Goal: Information Seeking & Learning: Learn about a topic

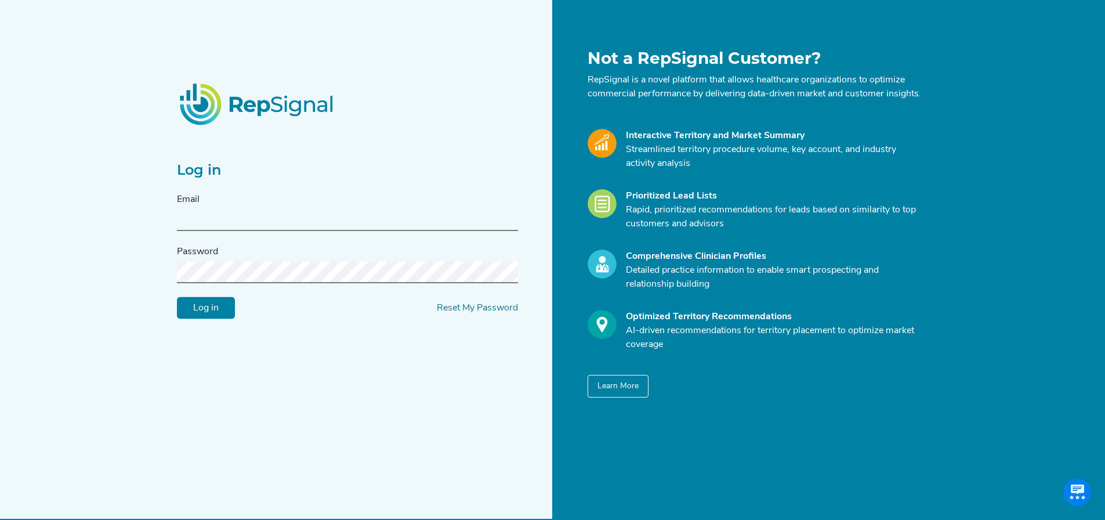
click at [327, 227] on input "text" at bounding box center [347, 219] width 341 height 21
type input "rj.konsler@medtronic.com"
click at [309, 298] on form "Email rj.konsler@medtronic.com Password Log in Reset My Password" at bounding box center [347, 256] width 341 height 126
click at [177, 297] on input "Log in" at bounding box center [206, 308] width 58 height 22
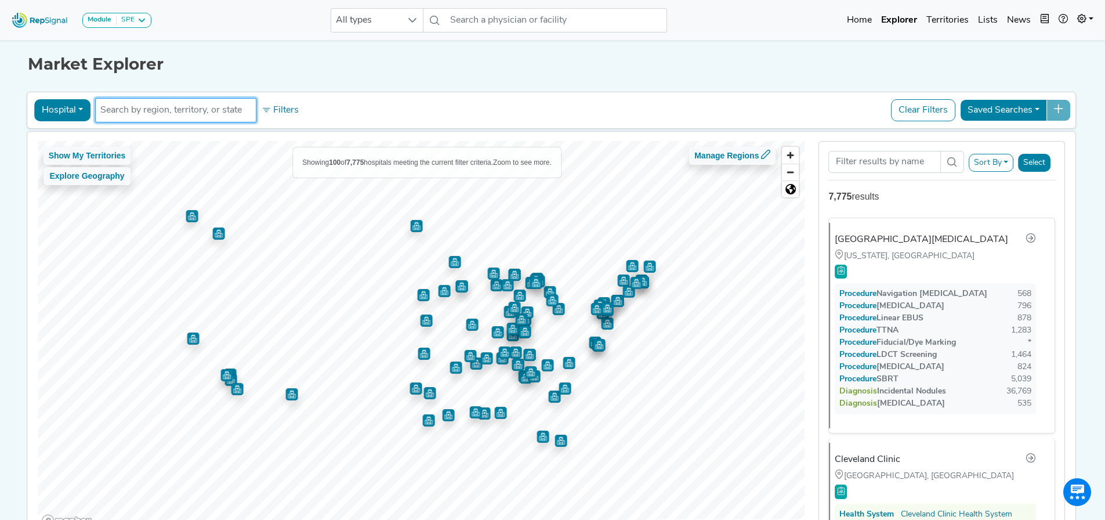
click at [193, 104] on input "text" at bounding box center [175, 110] width 151 height 14
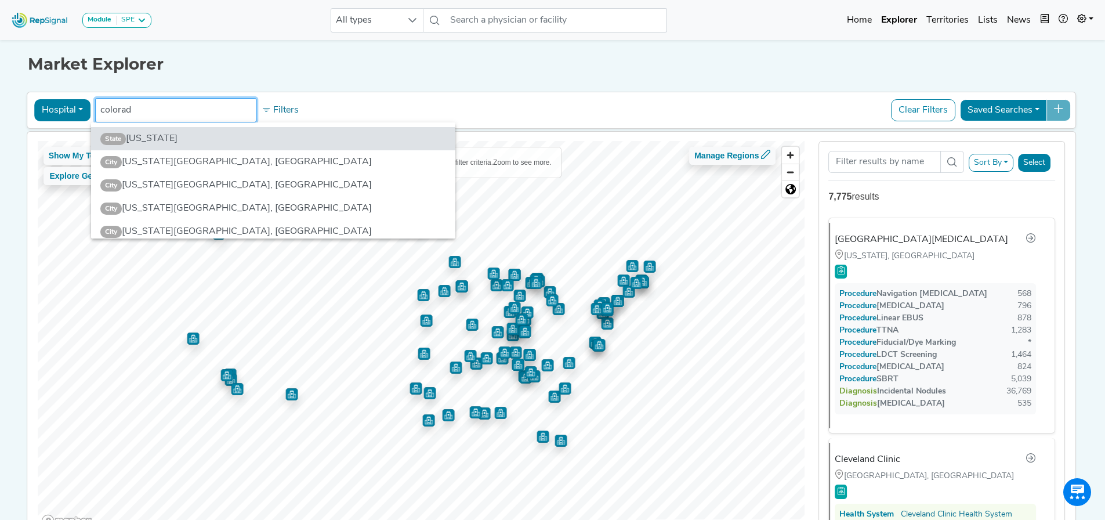
type input "colorado"
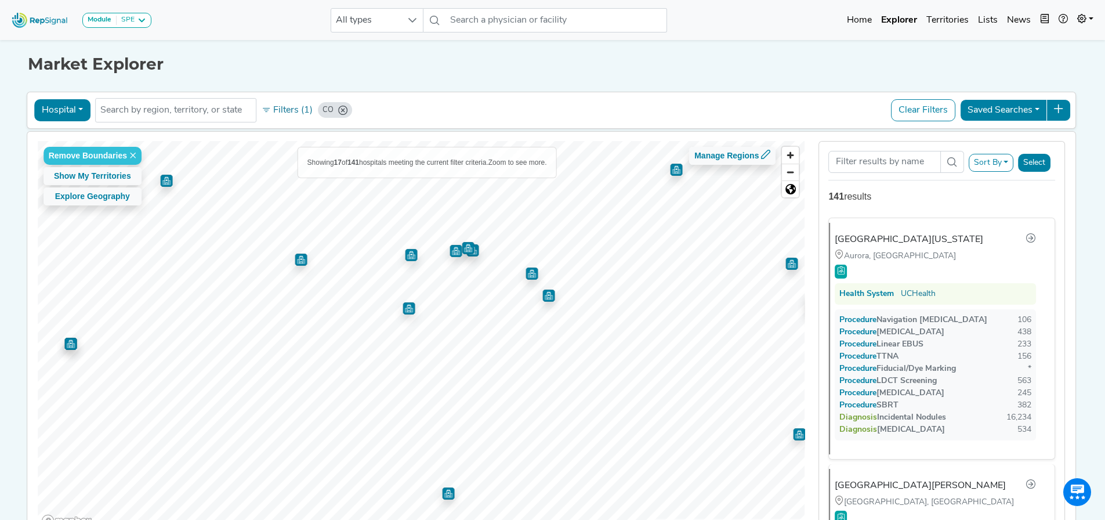
click at [407, 307] on img "Map marker" at bounding box center [409, 308] width 12 height 12
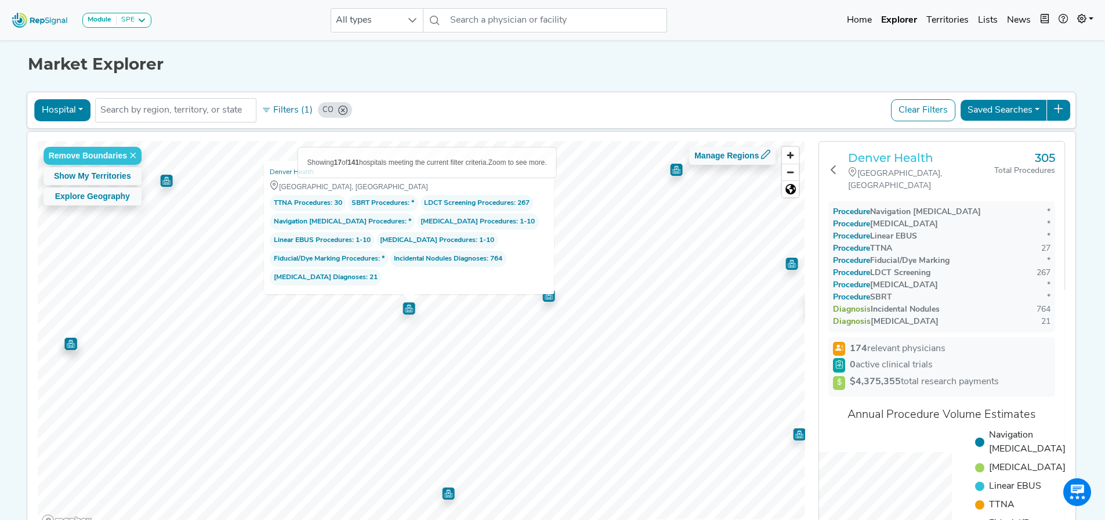
click at [881, 154] on h3 "Denver Health" at bounding box center [921, 158] width 146 height 14
click at [606, 76] on div "Market Explorer Hospital Physician Hospital ASC Office Health System CO No resu…" at bounding box center [553, 289] width 766 height 504
click at [606, 52] on div "Market Explorer" at bounding box center [553, 55] width 1050 height 37
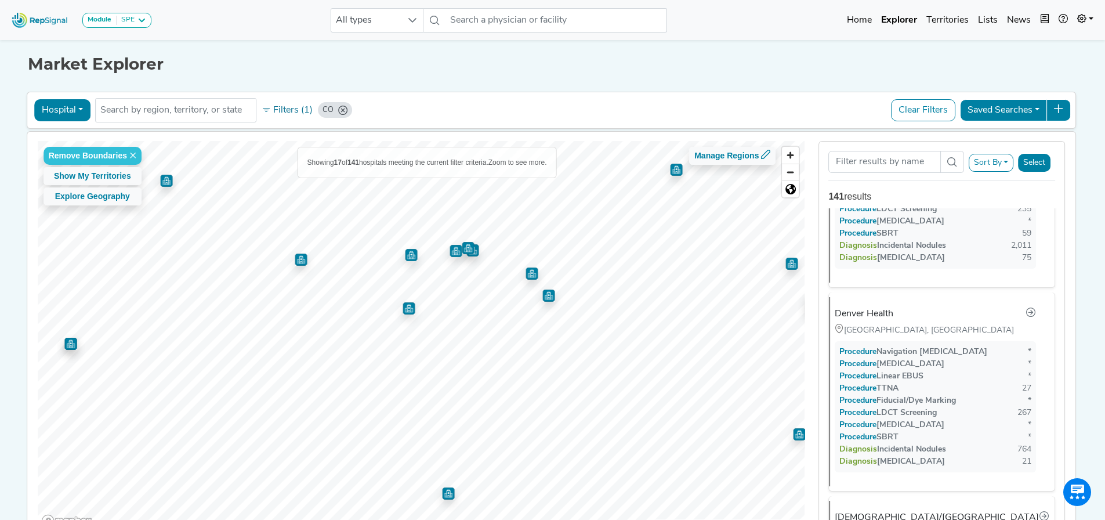
scroll to position [1876, 0]
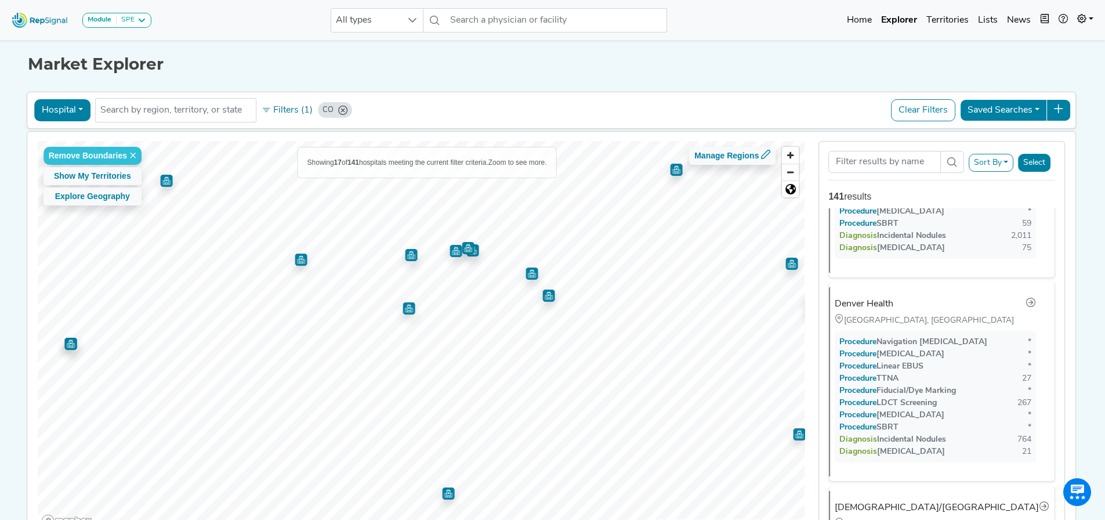
click at [403, 310] on img "Map marker" at bounding box center [409, 308] width 12 height 12
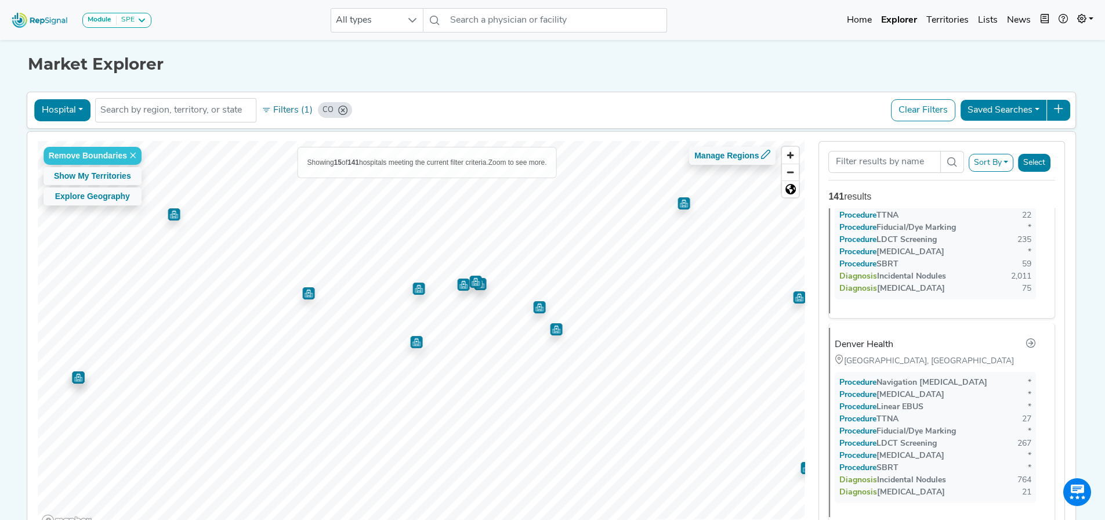
scroll to position [1881, 0]
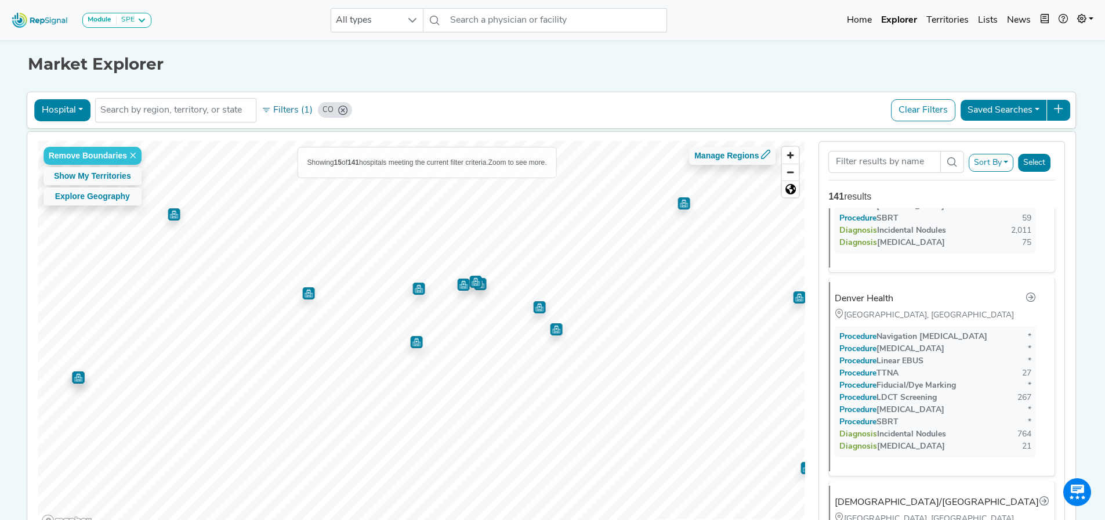
click at [413, 287] on img "Map marker" at bounding box center [419, 289] width 12 height 12
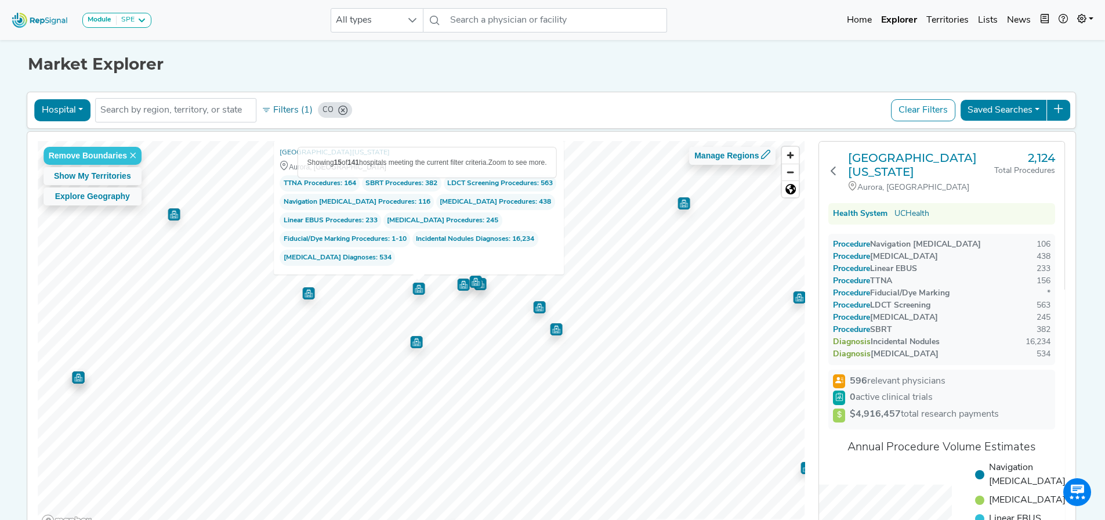
click at [413, 343] on img "Map marker" at bounding box center [416, 341] width 13 height 13
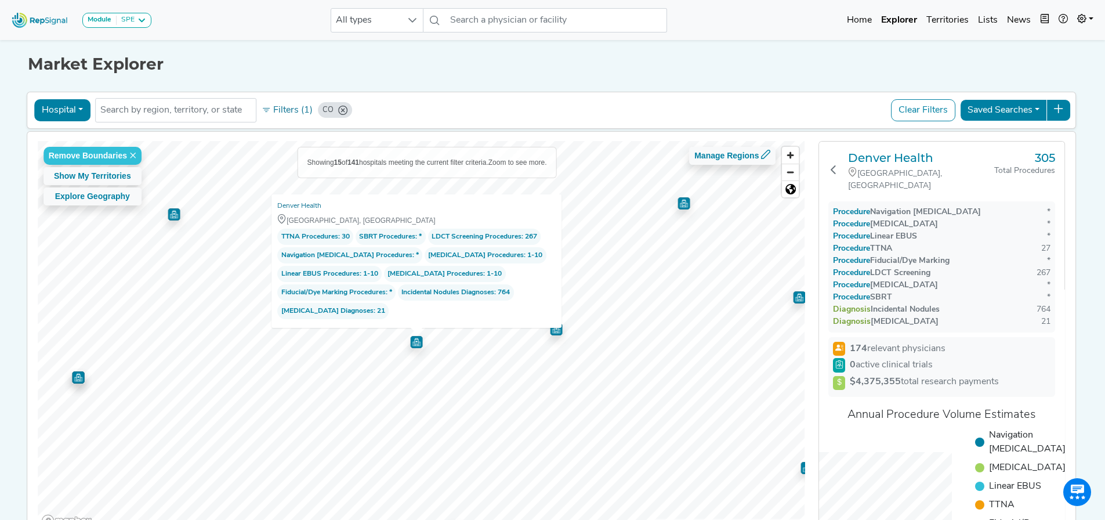
drag, startPoint x: 939, startPoint y: 269, endPoint x: 832, endPoint y: 260, distance: 107.2
click at [832, 260] on div "Procedure Navigation Bronchoscopy * Procedure Transbronchial Biopsy * Procedure…" at bounding box center [942, 266] width 227 height 131
click at [317, 239] on span "TTNA Procedures" at bounding box center [309, 237] width 57 height 12
click at [451, 251] on span "Transbronchial Biopsy Procedures" at bounding box center [476, 255] width 96 height 12
click at [493, 256] on span "Transbronchial Biopsy Procedures" at bounding box center [476, 255] width 96 height 12
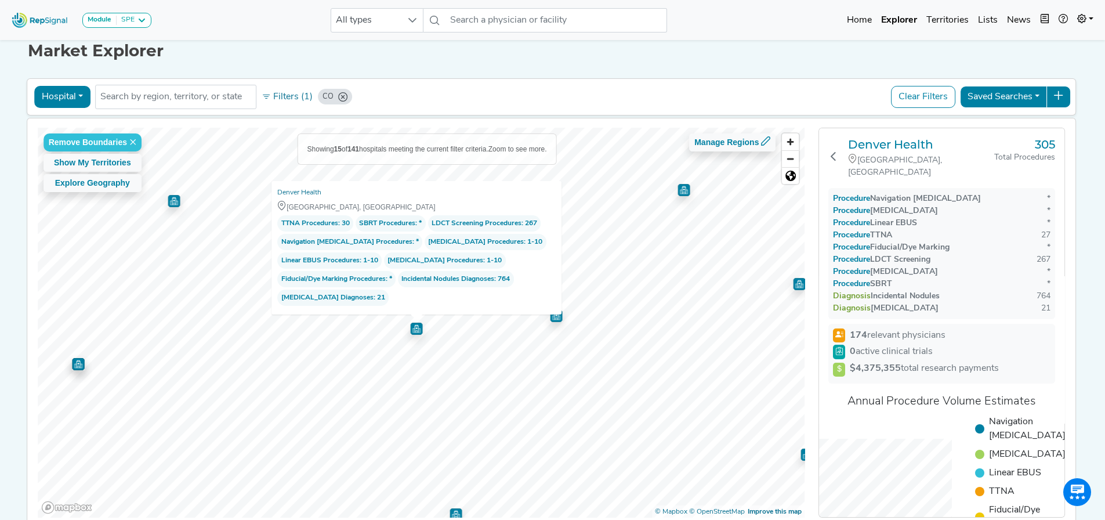
scroll to position [78, 0]
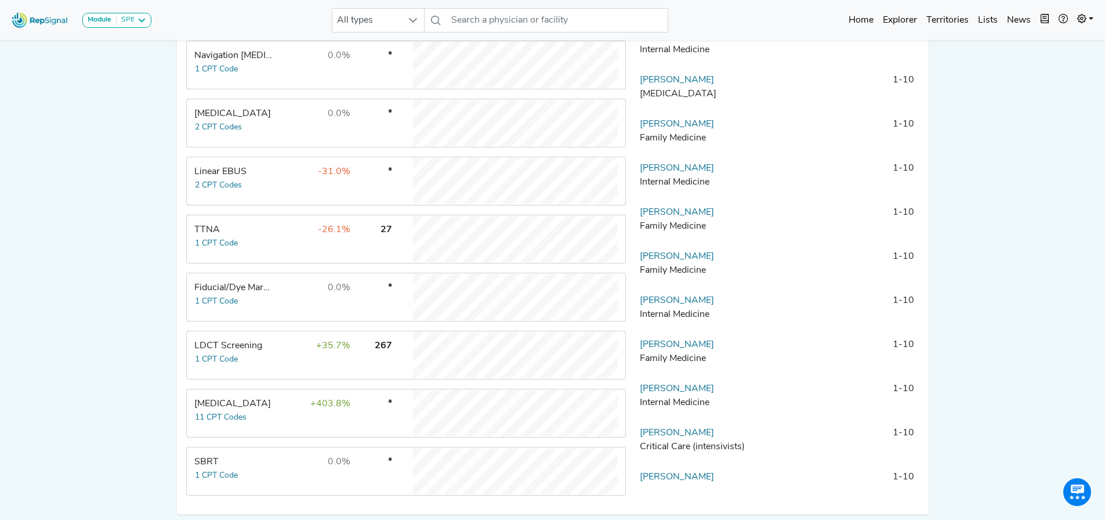
scroll to position [346, 0]
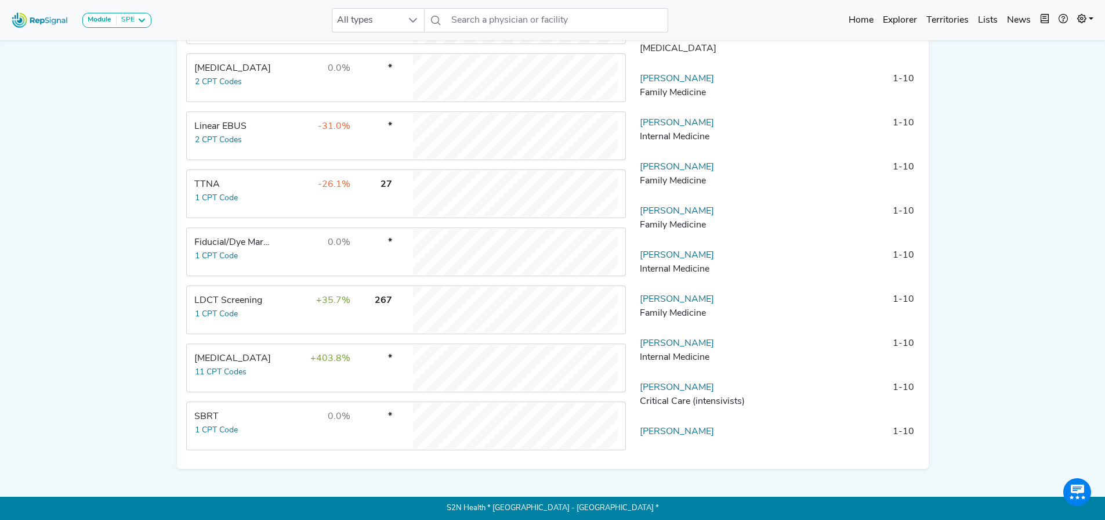
click at [261, 190] on div "TTNA" at bounding box center [233, 185] width 79 height 14
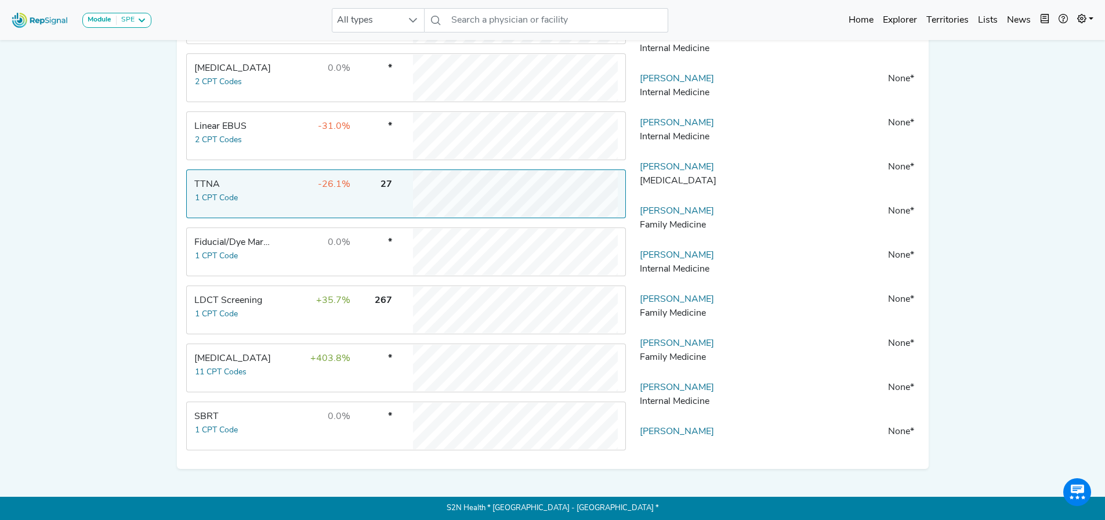
click at [218, 187] on div "TTNA" at bounding box center [233, 185] width 79 height 14
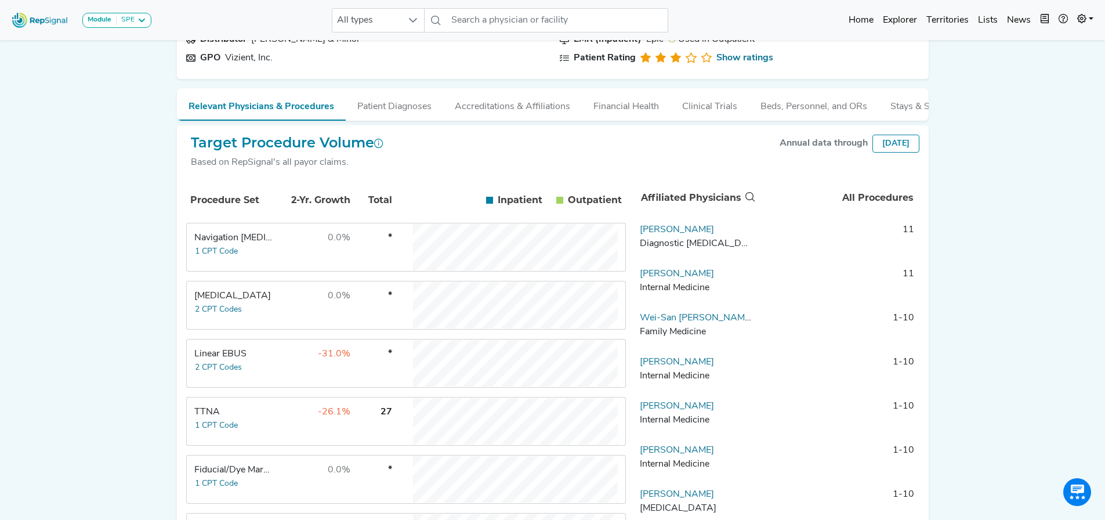
scroll to position [290, 0]
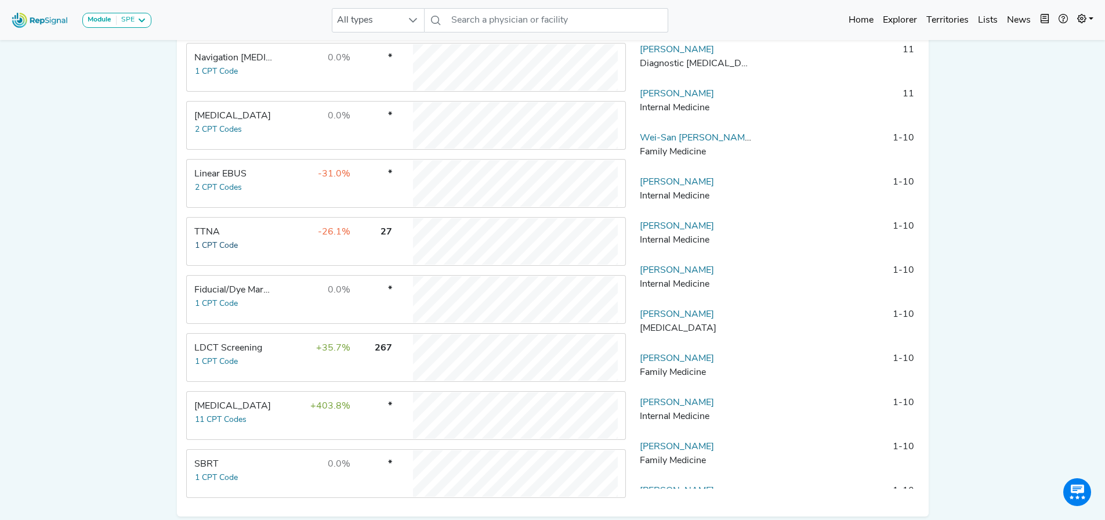
click at [209, 252] on button "1 CPT Code" at bounding box center [216, 245] width 44 height 13
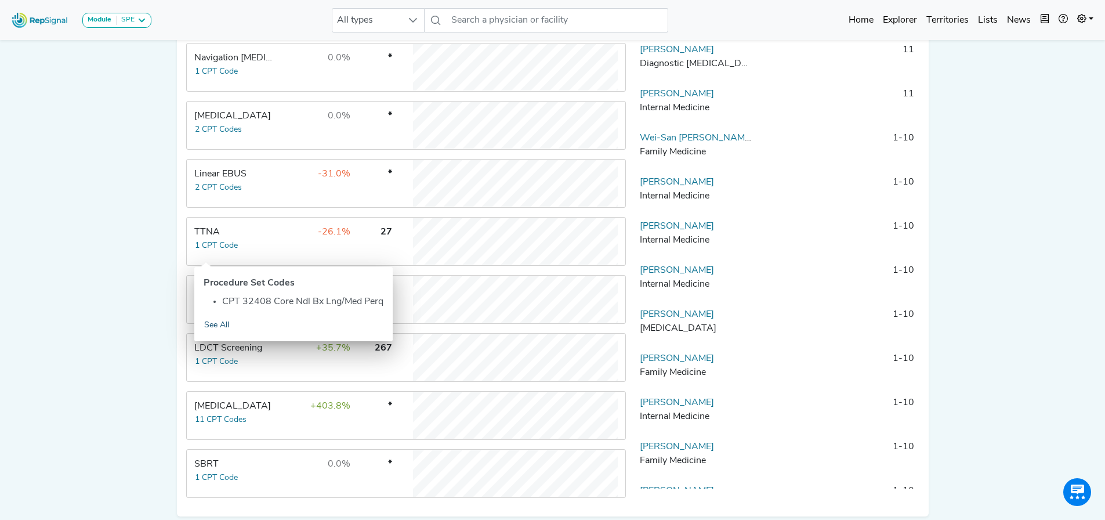
click at [216, 324] on link "See All" at bounding box center [217, 325] width 26 height 13
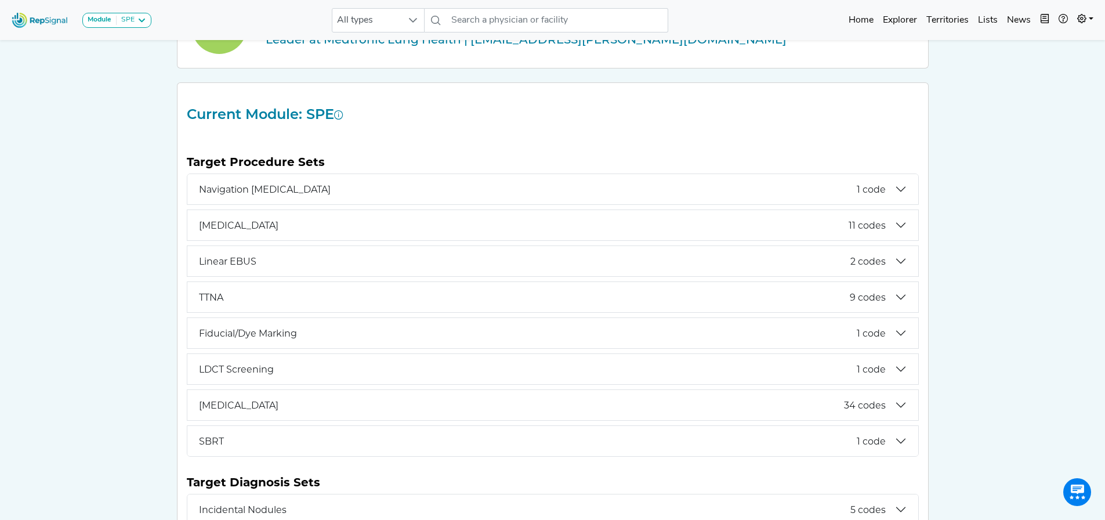
scroll to position [116, 0]
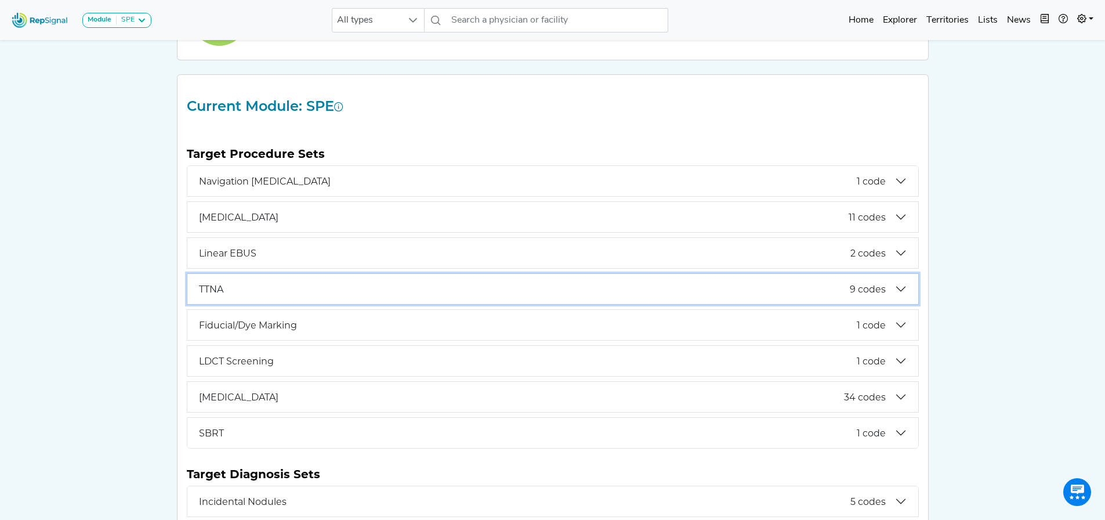
click at [903, 290] on button "TTNA 9 codes" at bounding box center [552, 289] width 731 height 30
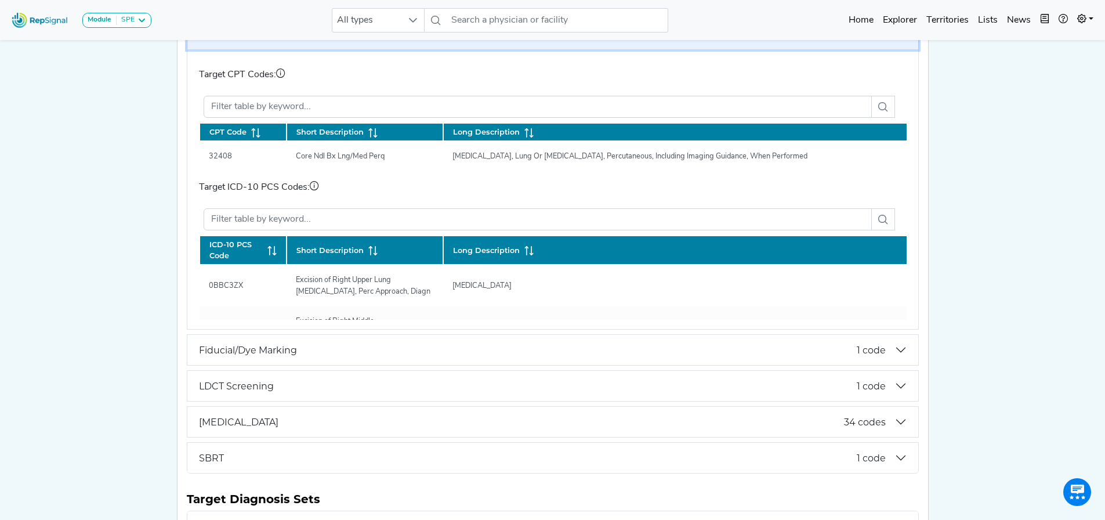
scroll to position [464, 0]
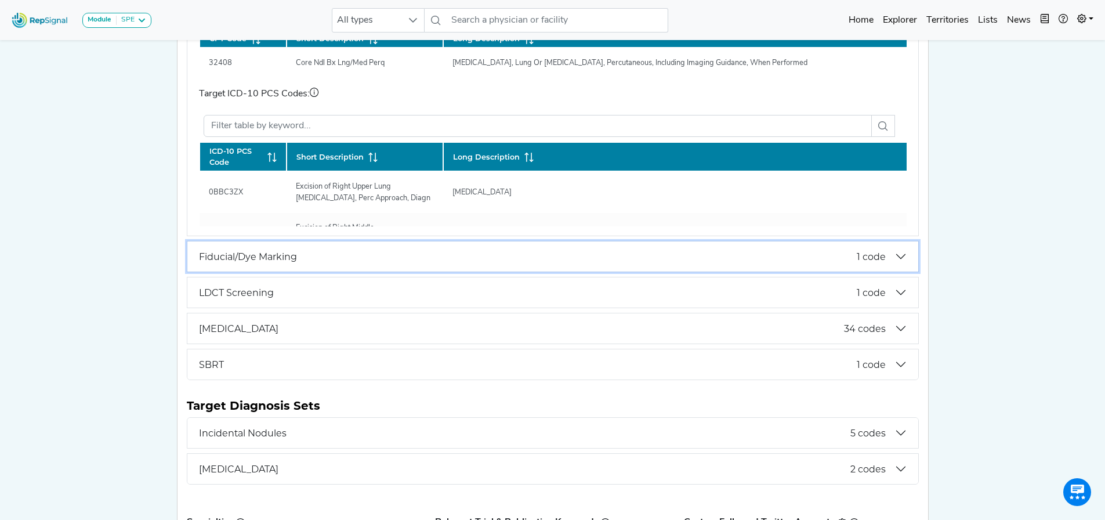
click at [895, 255] on button "Fiducial/Dye Marking 1 code" at bounding box center [552, 256] width 731 height 30
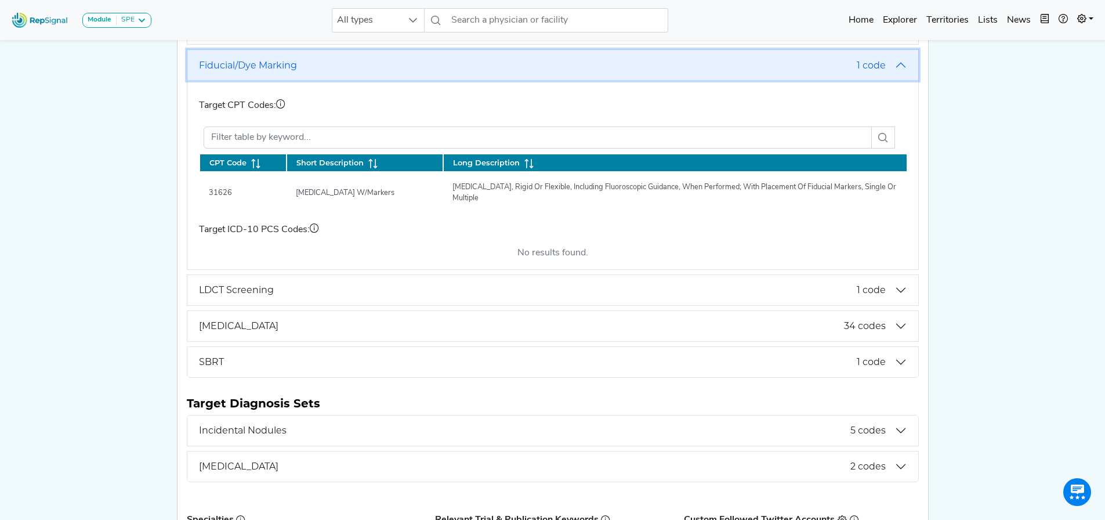
scroll to position [348, 0]
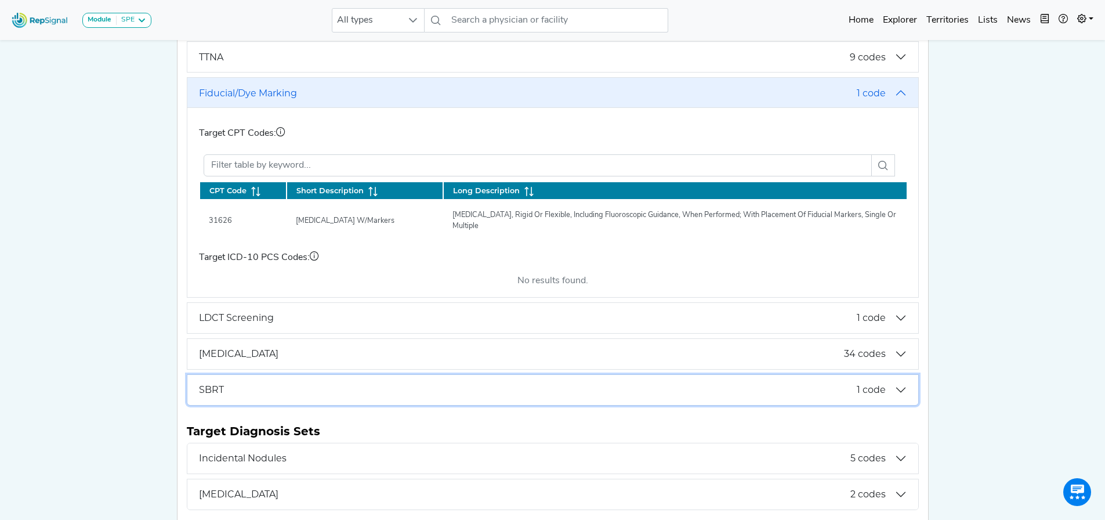
click at [898, 397] on button "SBRT 1 code" at bounding box center [552, 390] width 731 height 30
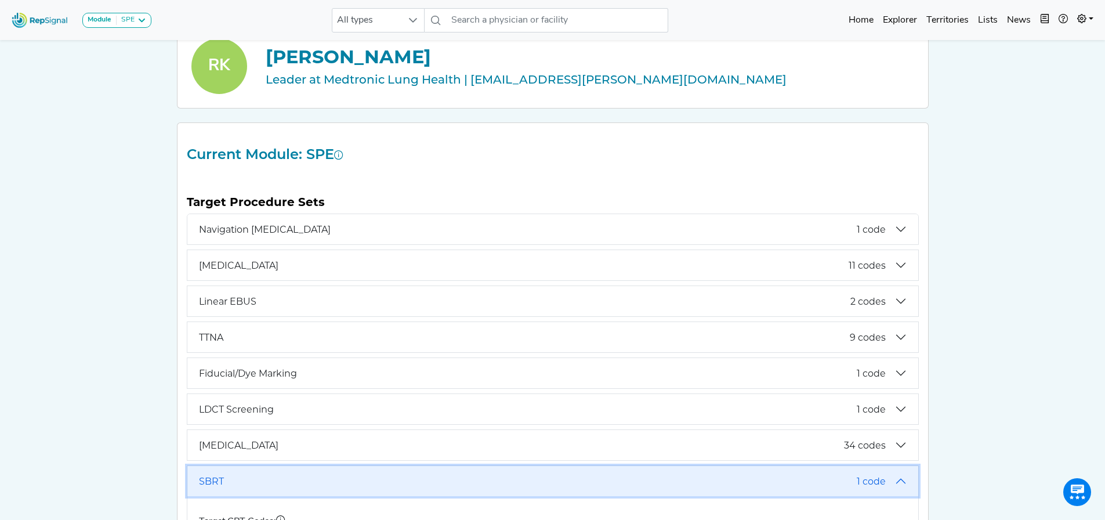
scroll to position [58, 0]
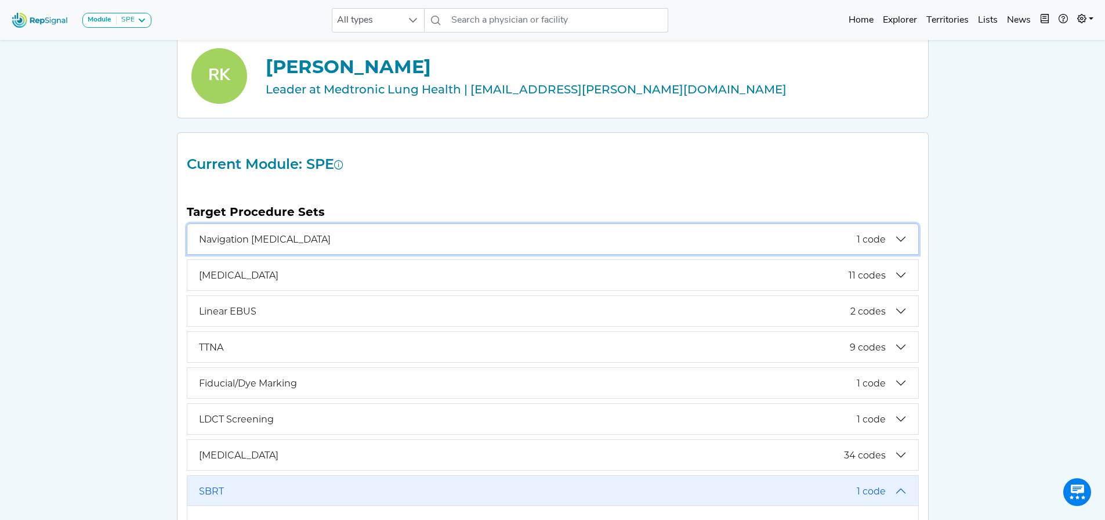
click at [901, 238] on button "Navigation [MEDICAL_DATA] 1 code" at bounding box center [552, 239] width 731 height 30
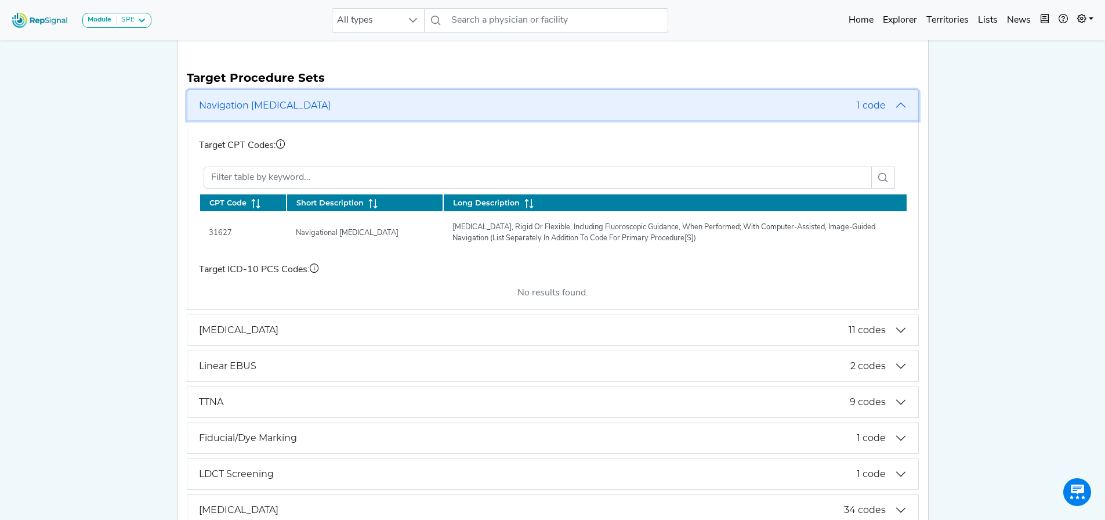
scroll to position [290, 0]
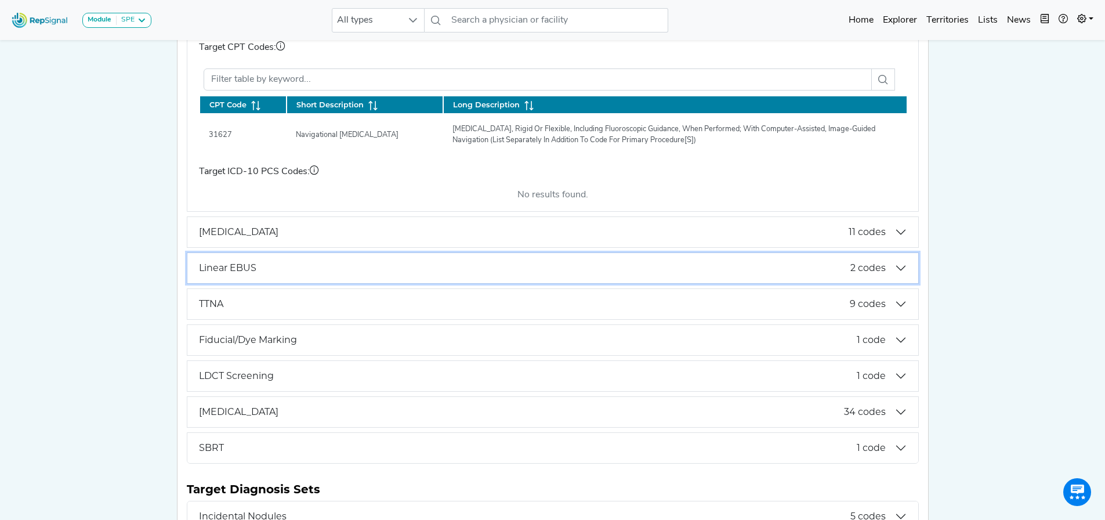
click at [903, 280] on button "Linear EBUS 2 codes" at bounding box center [552, 268] width 731 height 30
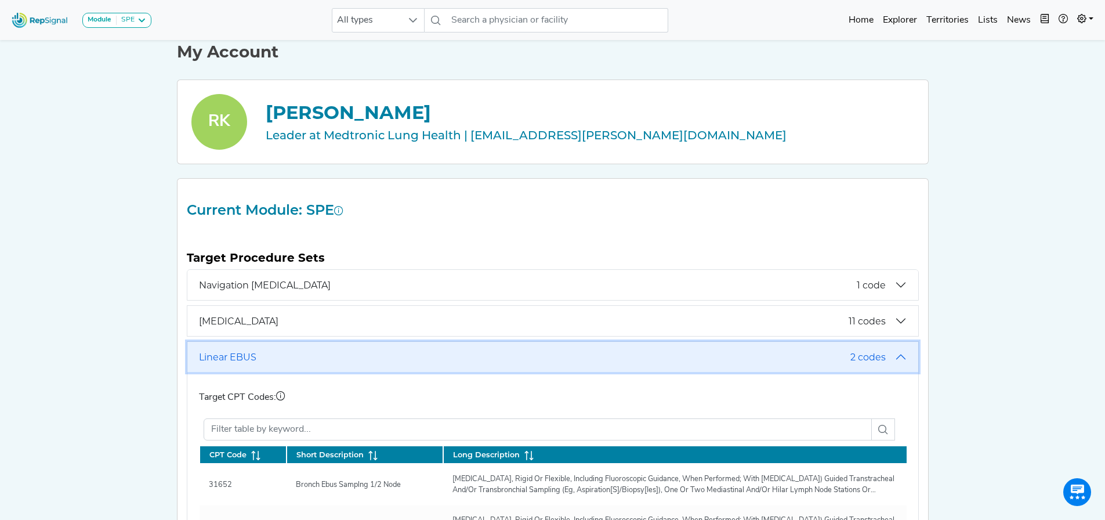
scroll to position [0, 0]
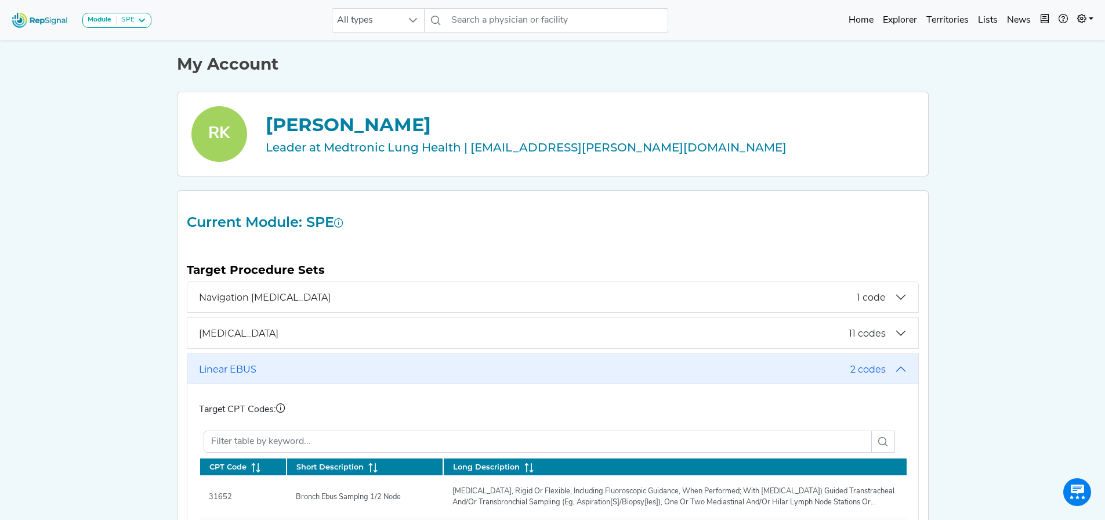
click at [215, 137] on div "RK" at bounding box center [219, 134] width 56 height 56
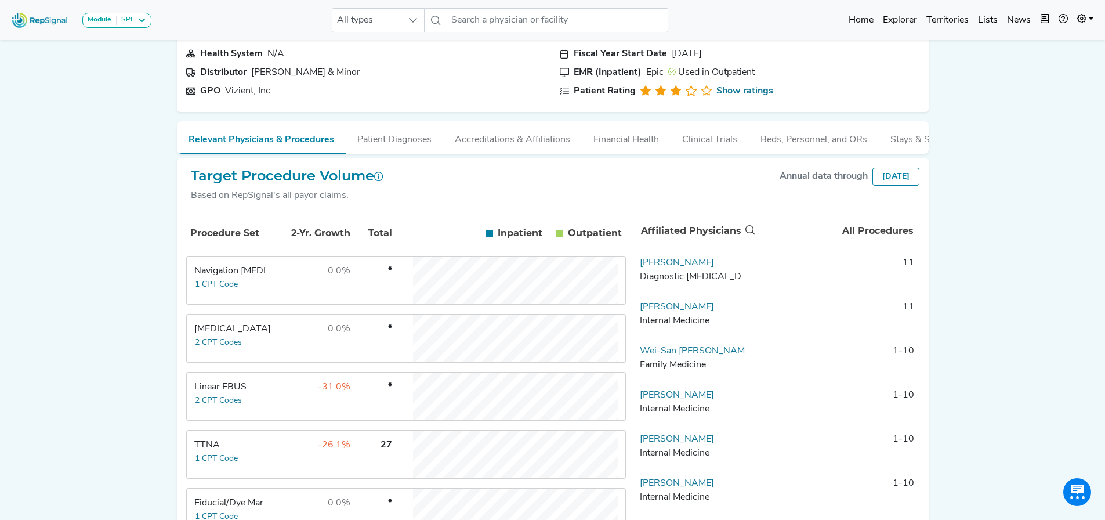
scroll to position [174, 0]
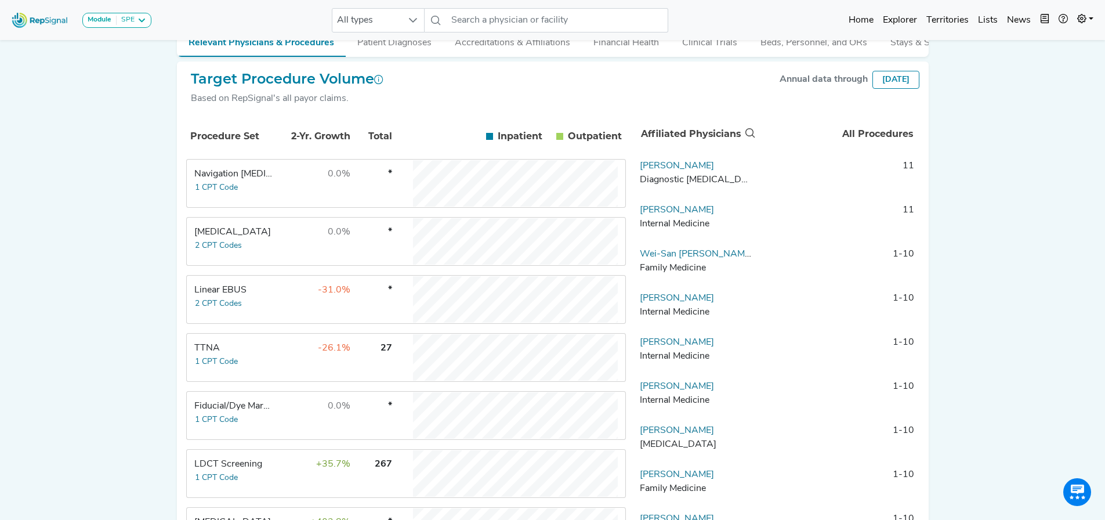
click at [248, 315] on td "Linear EBUS 2 CPT Codes" at bounding box center [230, 299] width 87 height 46
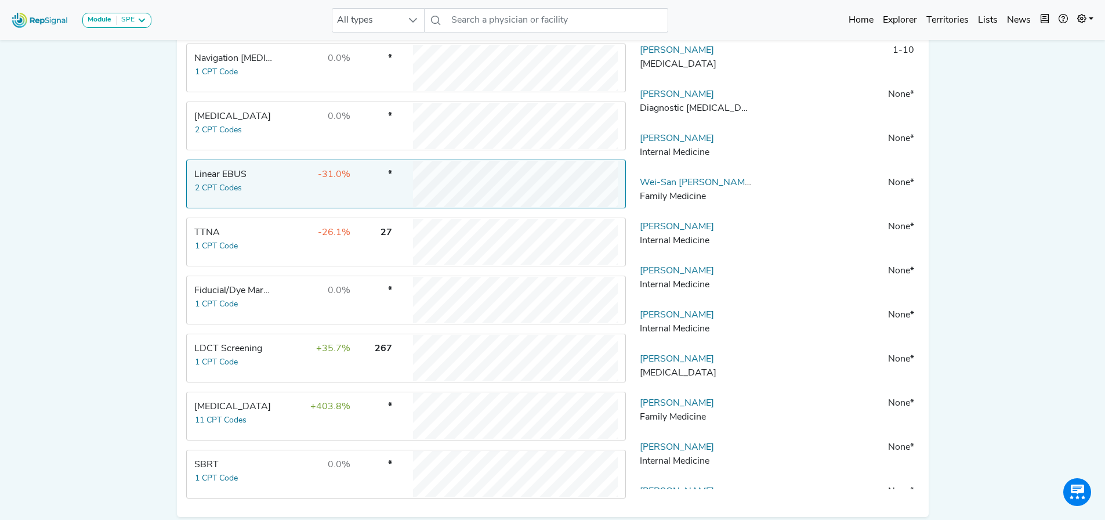
scroll to position [290, 0]
click at [228, 248] on button "1 CPT Code" at bounding box center [216, 245] width 44 height 13
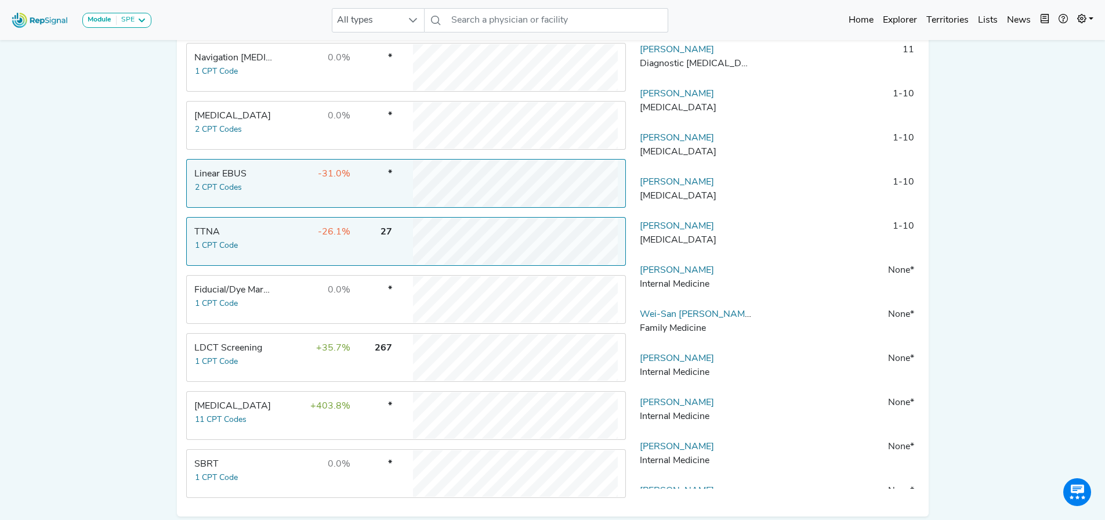
click at [259, 239] on div "TTNA" at bounding box center [233, 232] width 79 height 14
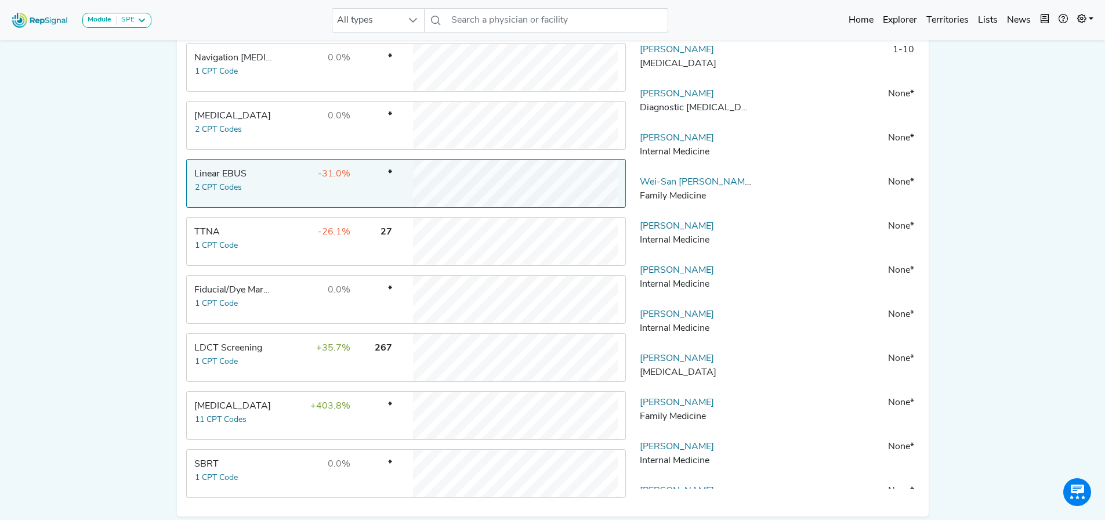
click at [407, 249] on td at bounding box center [402, 241] width 17 height 46
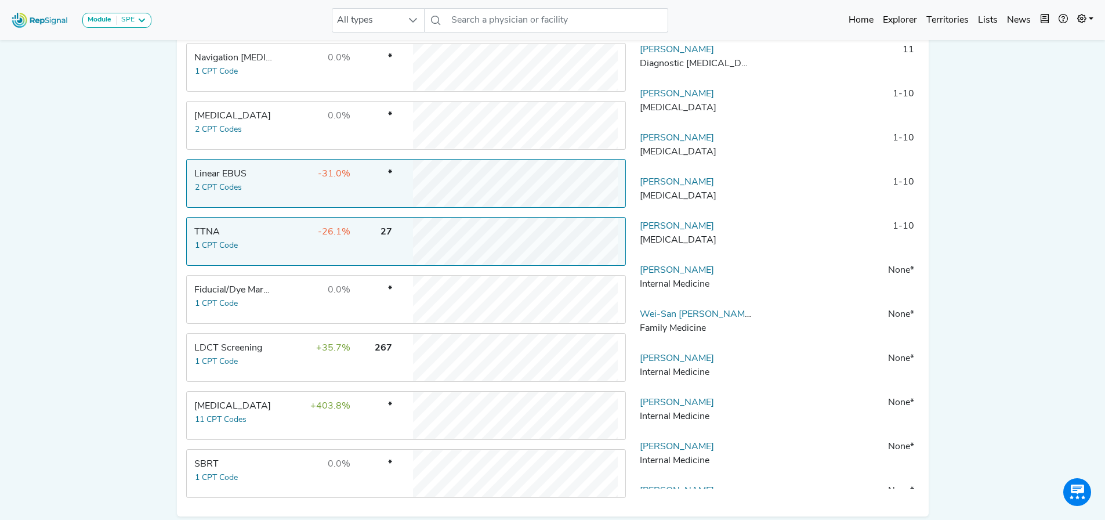
click at [231, 239] on div "TTNA" at bounding box center [233, 232] width 79 height 14
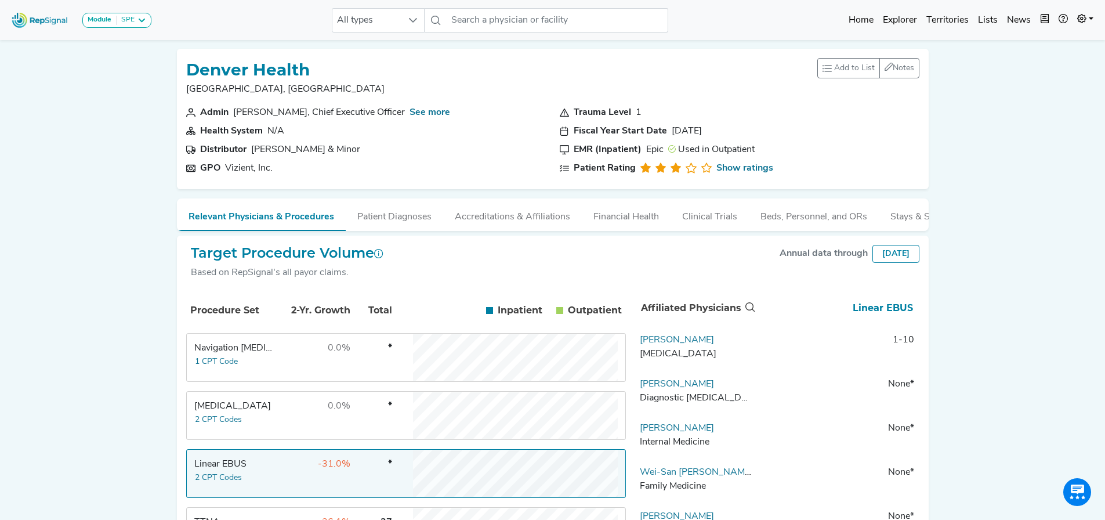
scroll to position [174, 0]
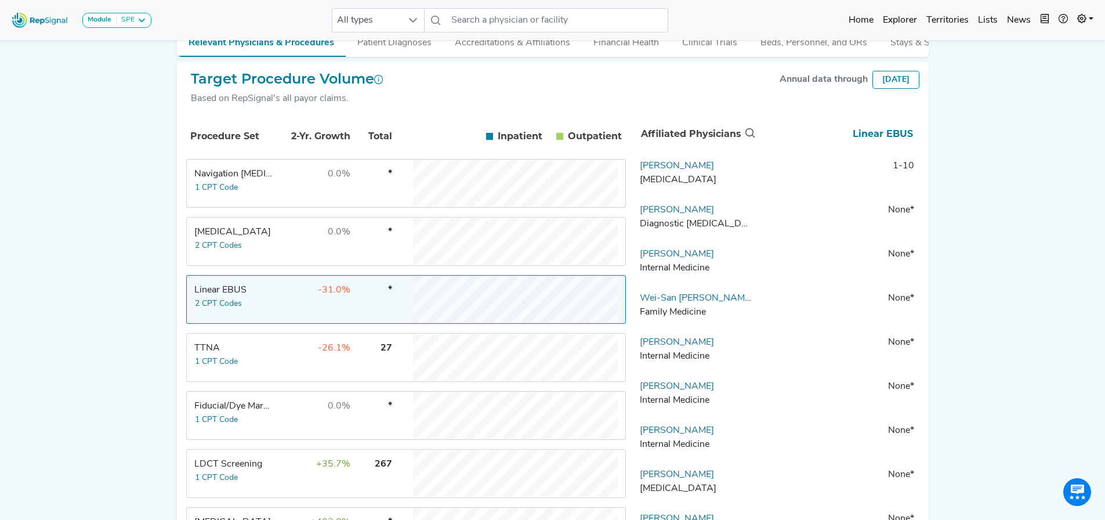
click at [253, 355] on div "TTNA" at bounding box center [233, 348] width 79 height 14
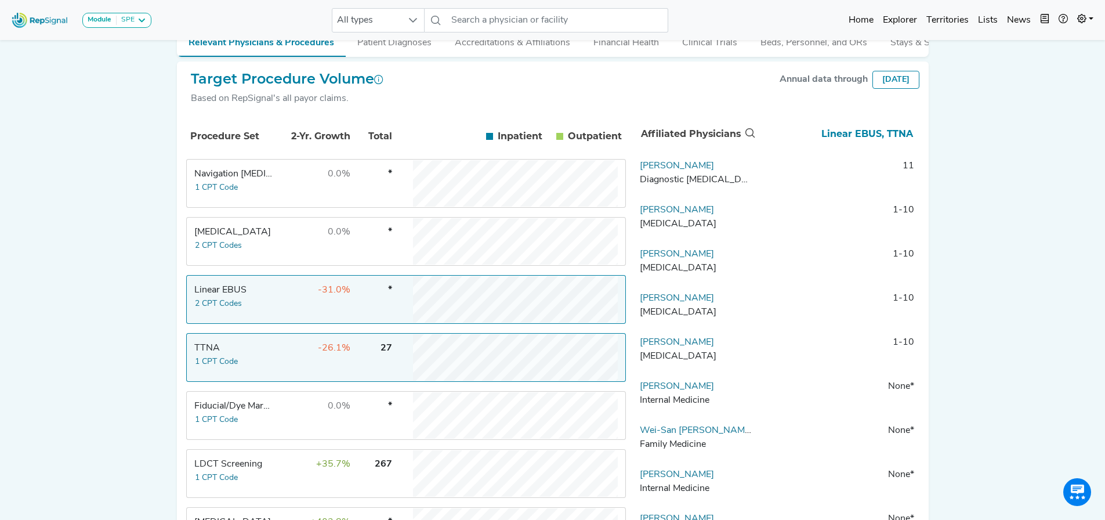
click at [294, 289] on td "-31.0%" at bounding box center [313, 299] width 75 height 46
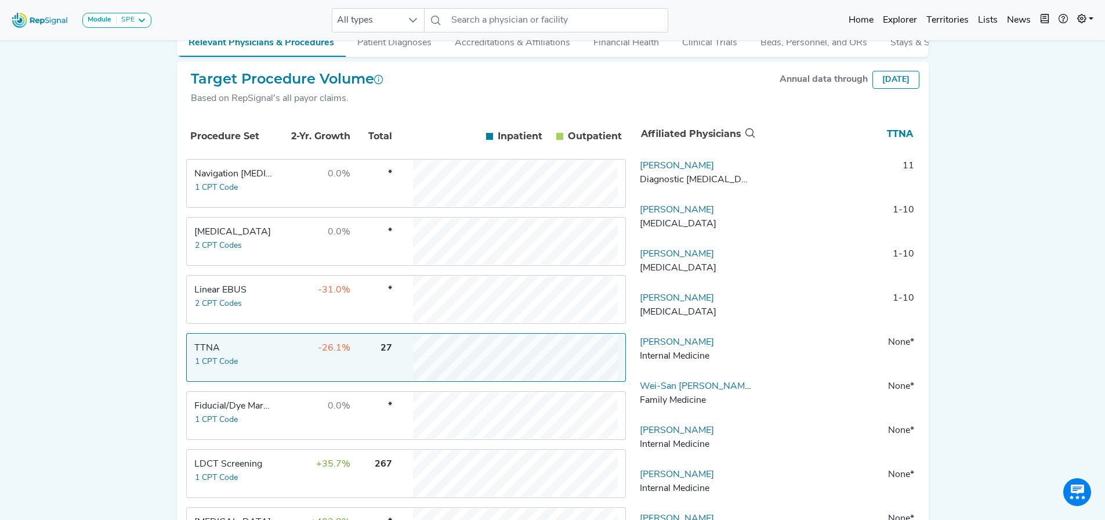
click at [104, 382] on div "Module SPE [MEDICAL_DATA] Disposable Bronchoscope SBRT SPE TTNA [MEDICAL_DATA] …" at bounding box center [552, 255] width 1105 height 858
click at [248, 355] on div "TTNA" at bounding box center [233, 348] width 79 height 14
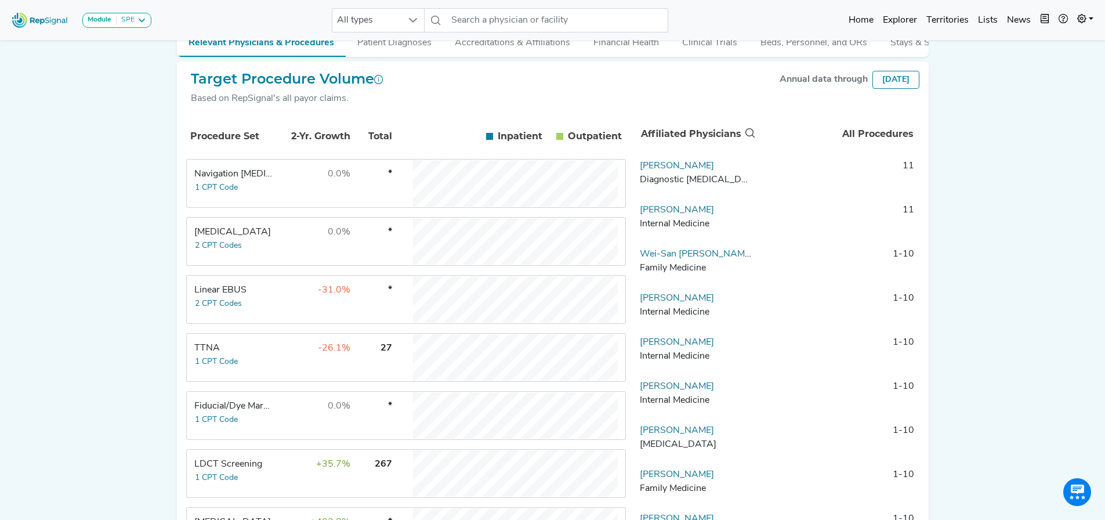
click at [247, 355] on div "TTNA" at bounding box center [233, 348] width 79 height 14
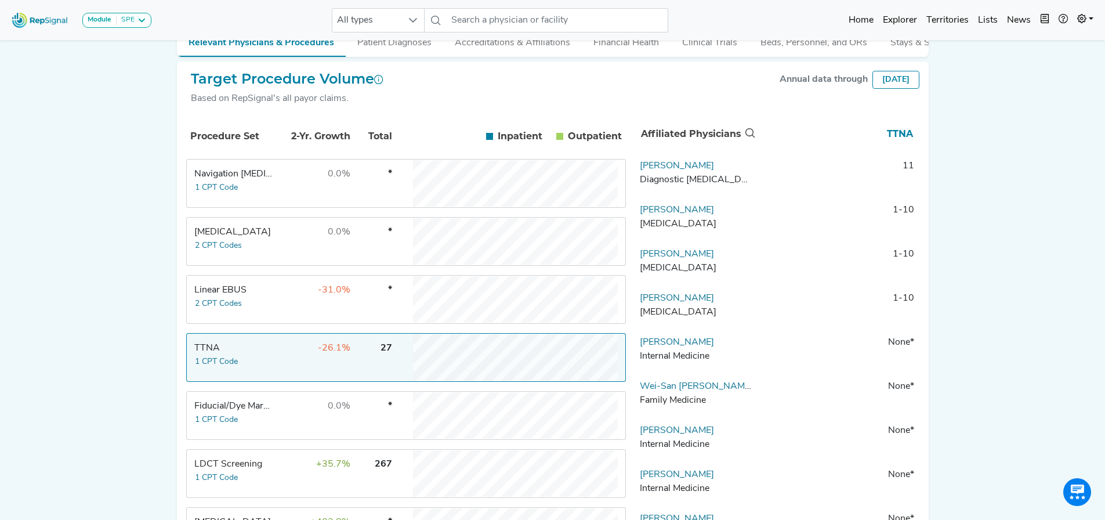
click at [261, 294] on div "Linear EBUS" at bounding box center [233, 290] width 79 height 14
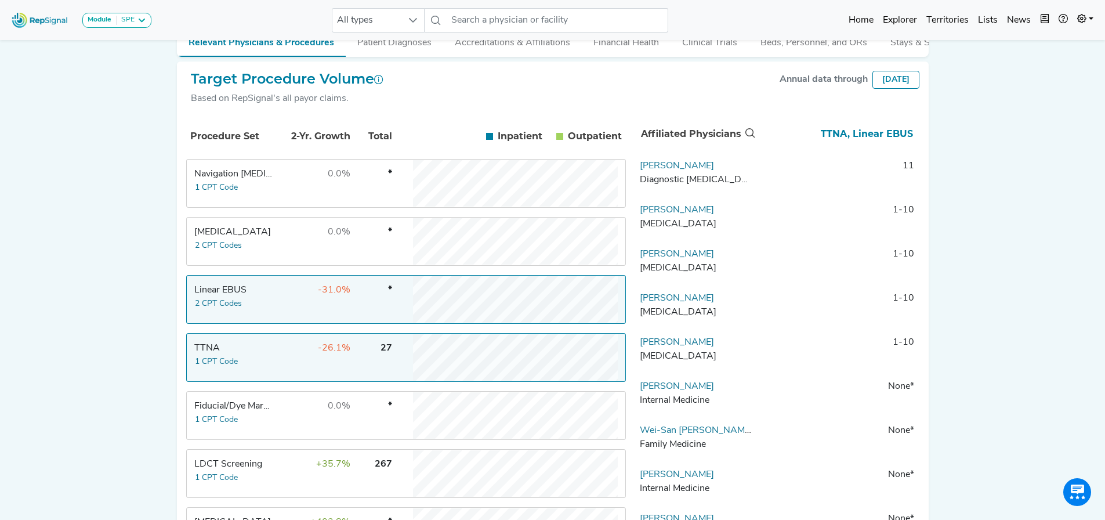
click at [261, 297] on div "Linear EBUS" at bounding box center [233, 290] width 79 height 14
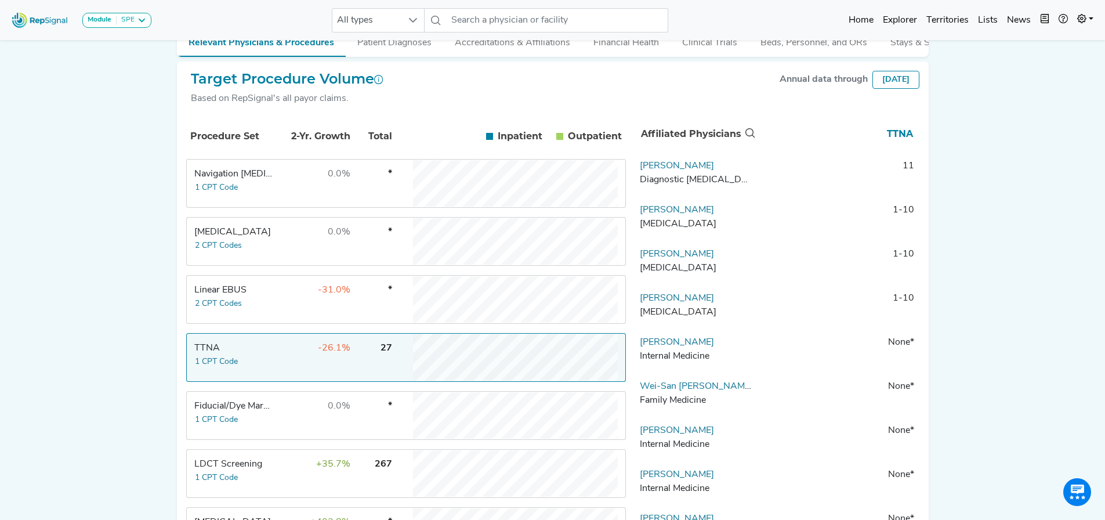
click at [261, 297] on div "Linear EBUS" at bounding box center [233, 290] width 79 height 14
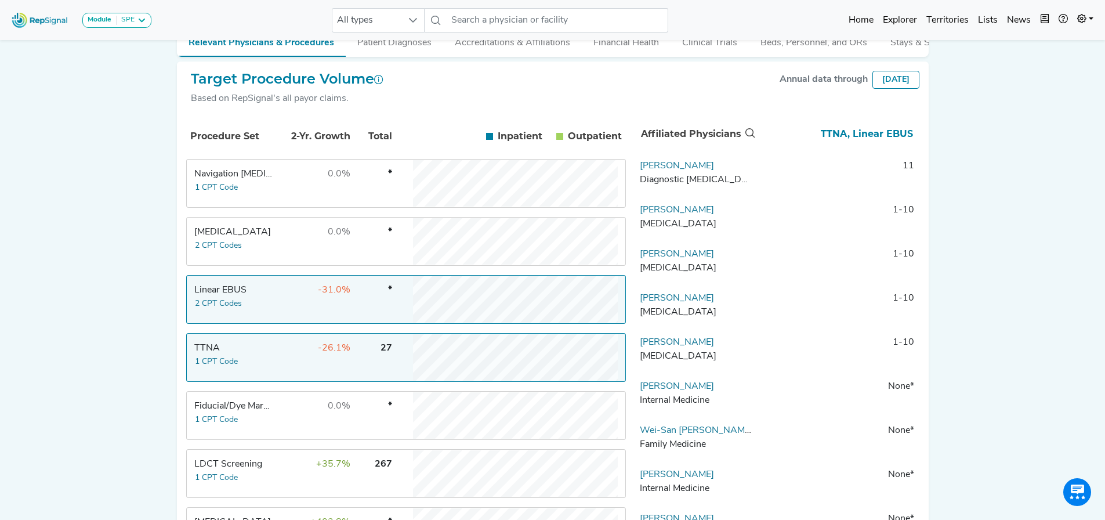
click at [260, 350] on div "TTNA" at bounding box center [233, 348] width 79 height 14
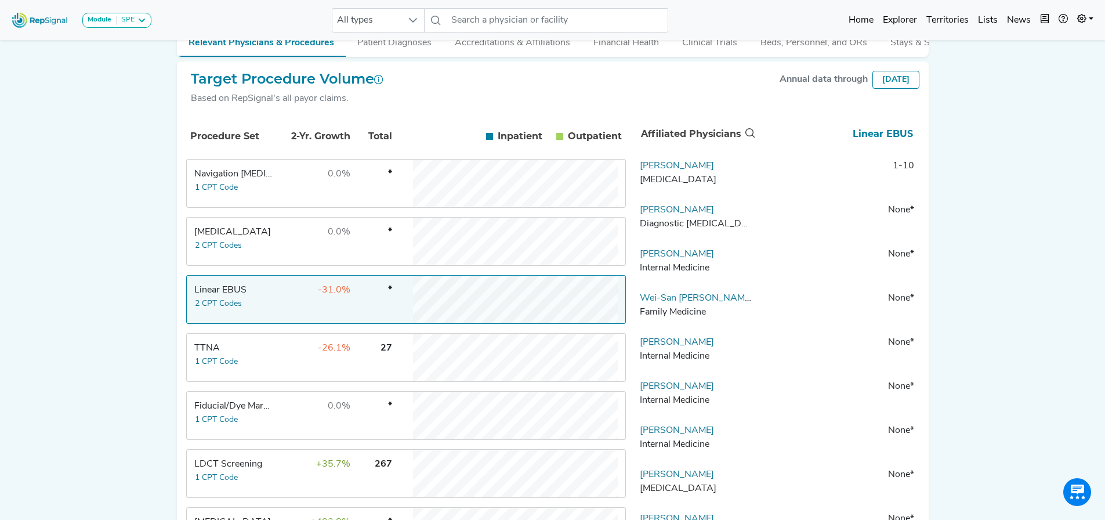
click at [258, 355] on div "TTNA" at bounding box center [233, 348] width 79 height 14
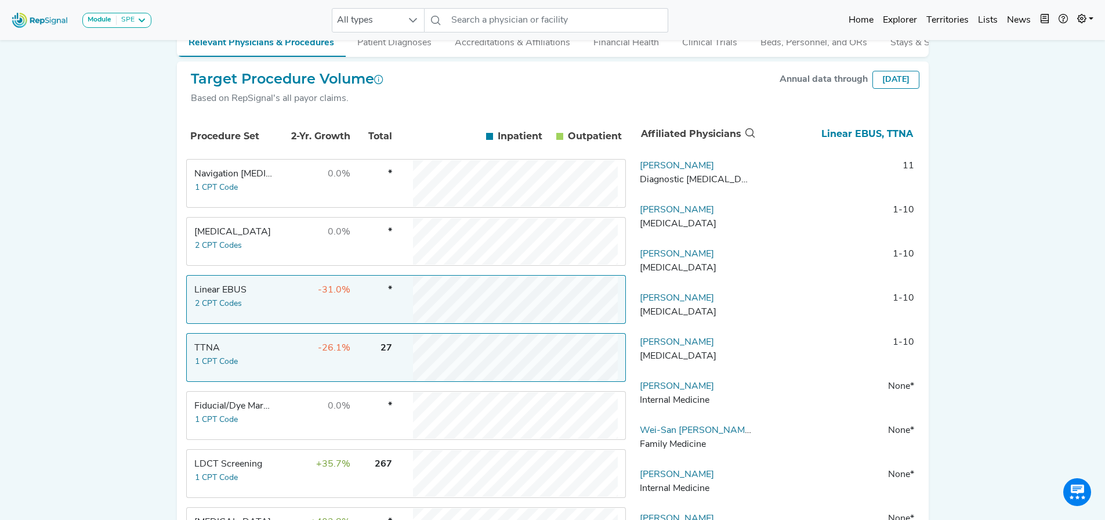
click at [277, 288] on td "-31.0%" at bounding box center [313, 299] width 75 height 46
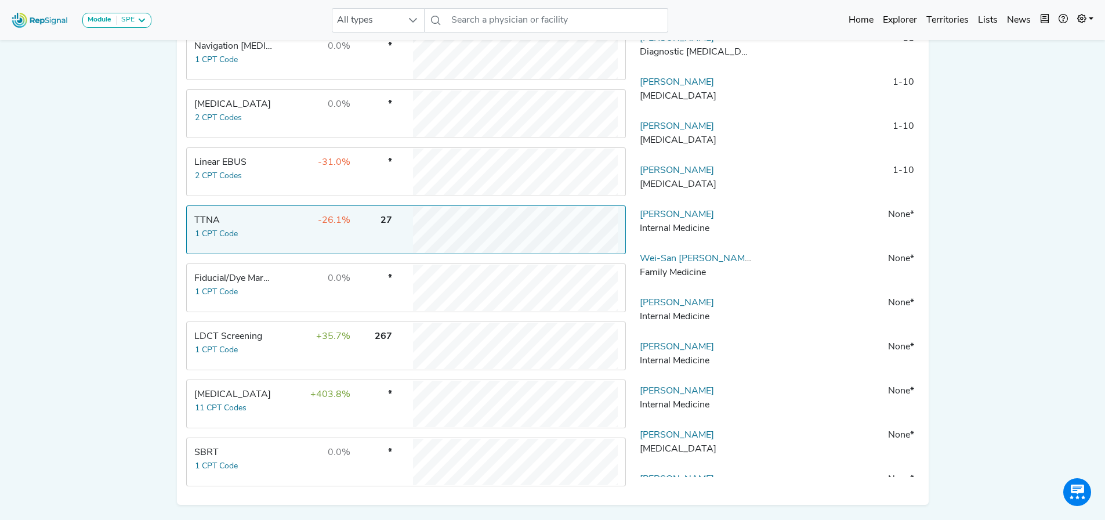
scroll to position [346, 0]
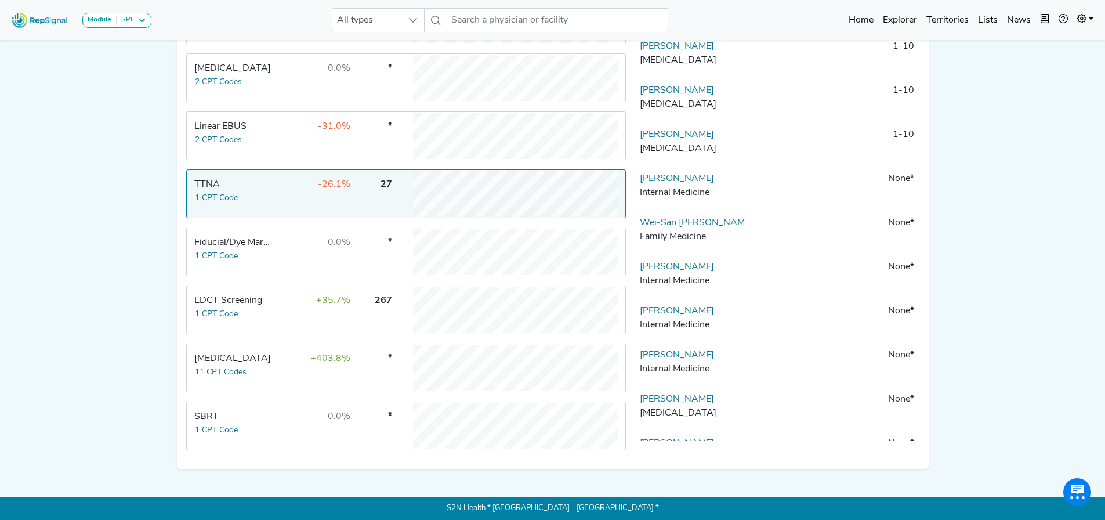
click at [290, 361] on td "+403.8%" at bounding box center [313, 368] width 75 height 46
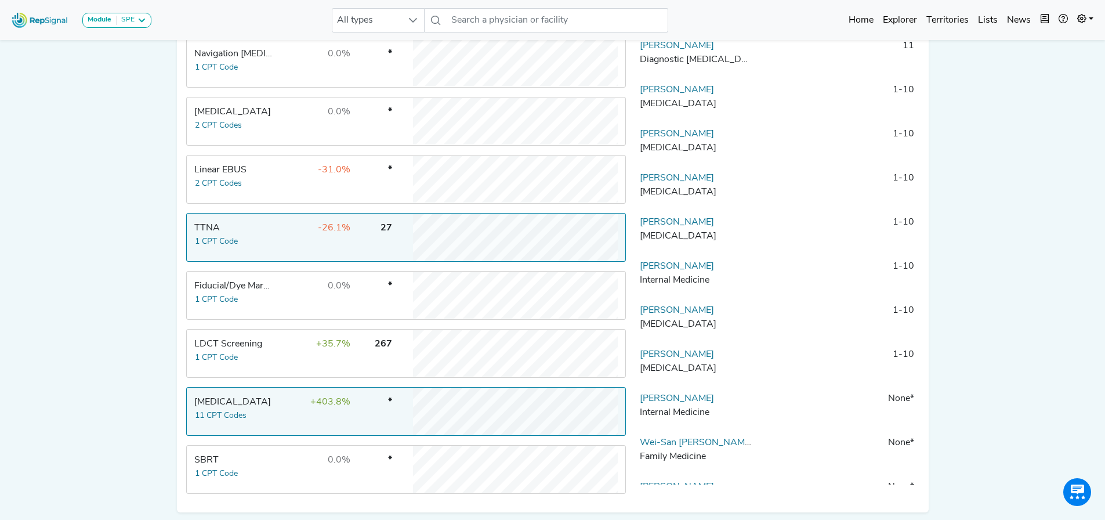
scroll to position [230, 0]
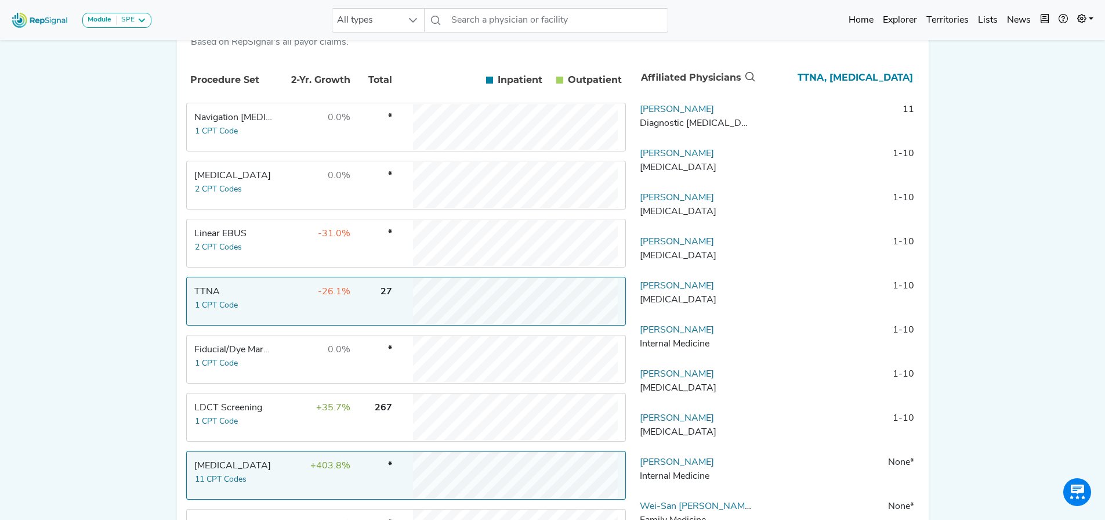
click at [284, 312] on td "-26.1%" at bounding box center [313, 301] width 75 height 46
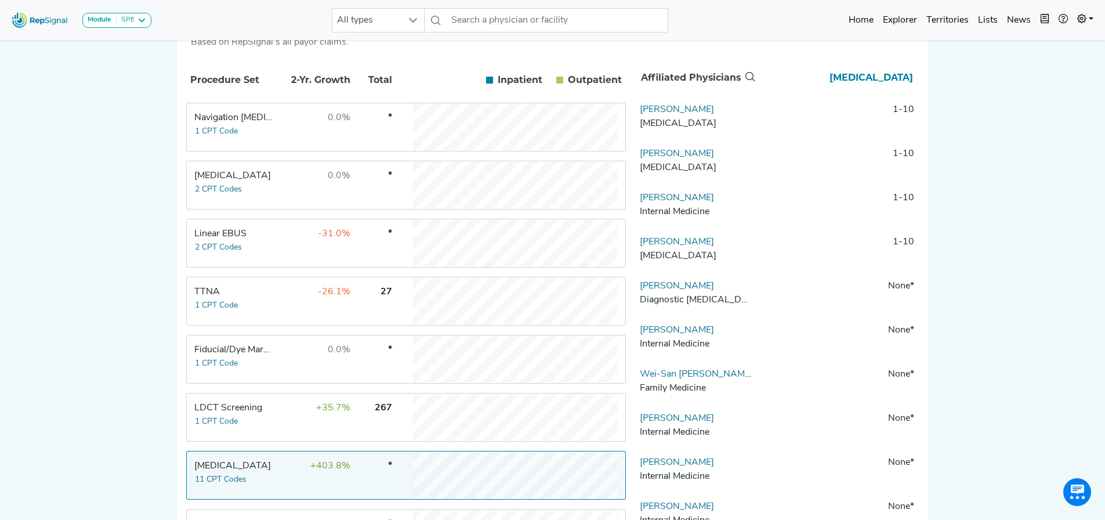
click at [298, 473] on td "+403.8%" at bounding box center [313, 475] width 75 height 46
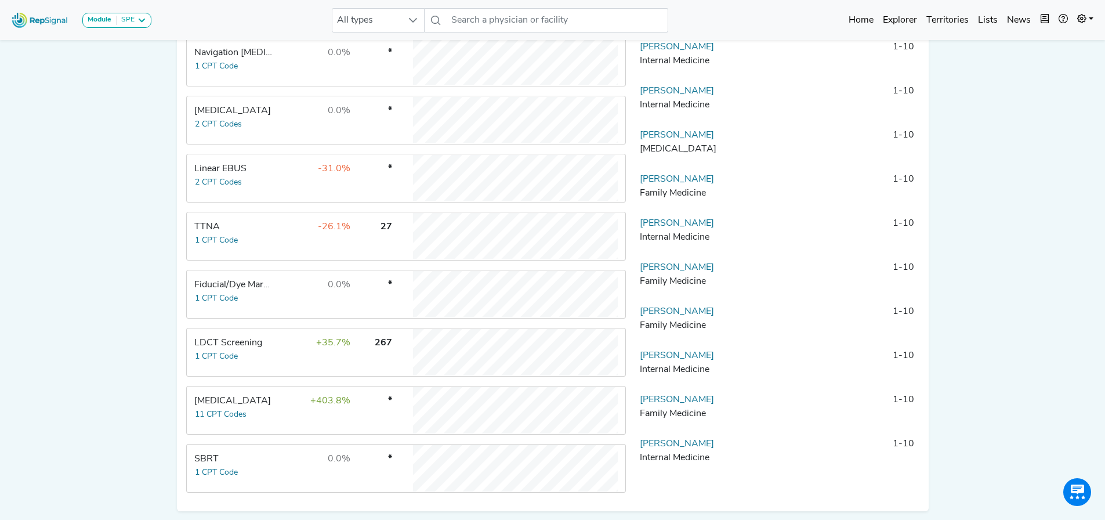
scroll to position [346, 0]
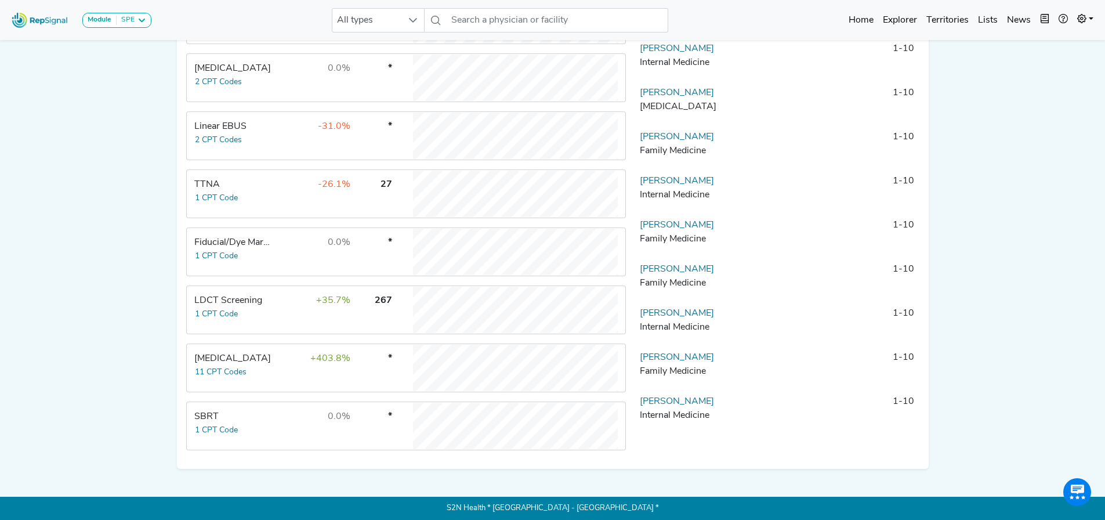
click at [241, 355] on div "[MEDICAL_DATA]" at bounding box center [233, 359] width 79 height 14
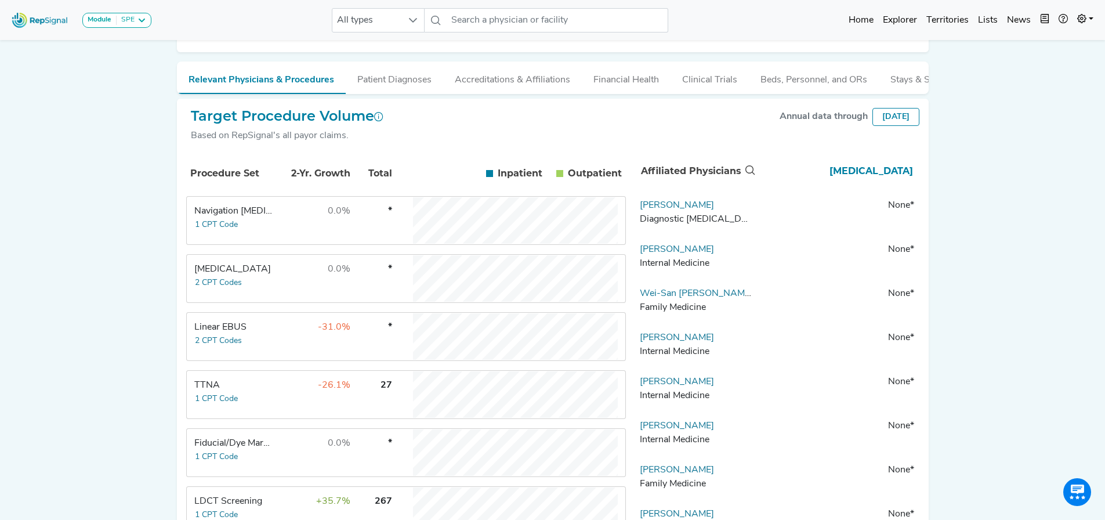
scroll to position [232, 0]
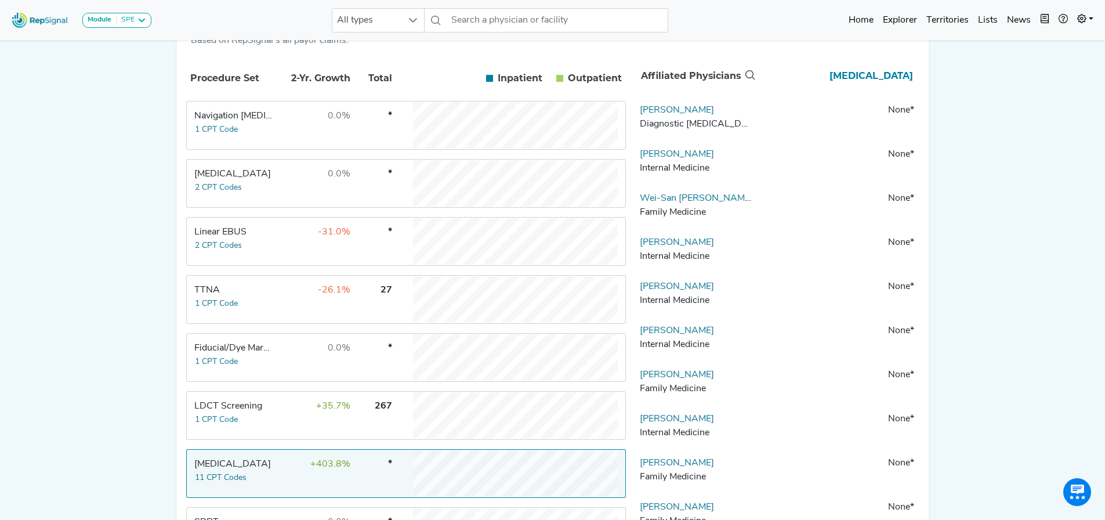
drag, startPoint x: 267, startPoint y: 470, endPoint x: 187, endPoint y: 471, distance: 80.1
click at [187, 471] on td "[MEDICAL_DATA] 11 CPT Codes" at bounding box center [230, 473] width 87 height 46
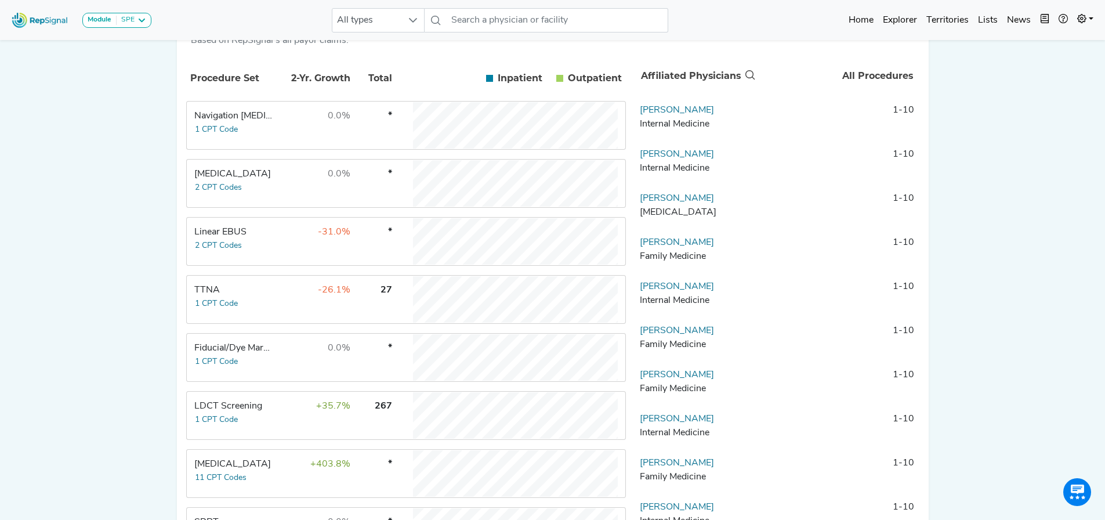
copy div "[MEDICAL_DATA]"
click at [281, 479] on td "+403.8%" at bounding box center [313, 473] width 75 height 46
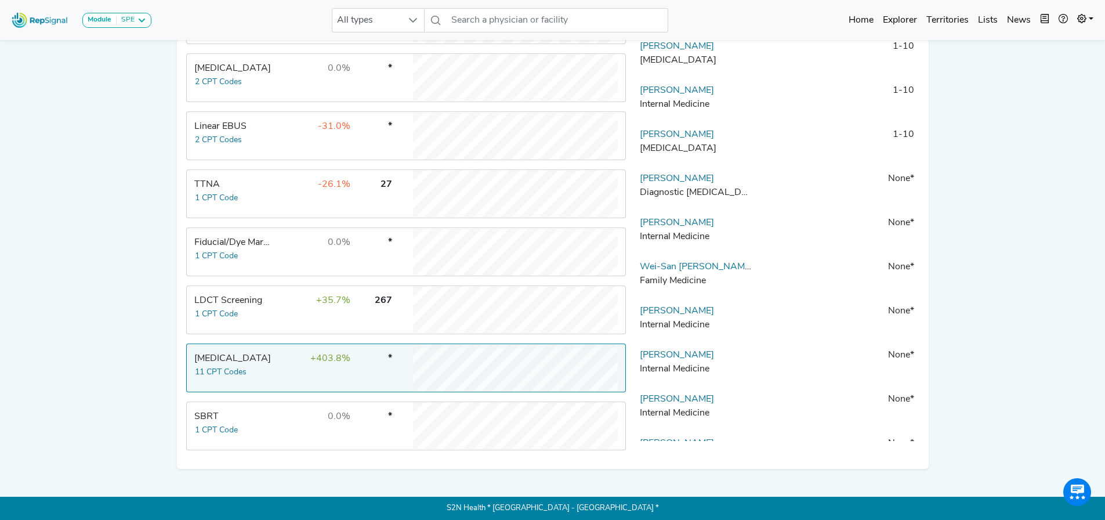
scroll to position [346, 0]
click at [248, 428] on td "SBRT 1 CPT Code" at bounding box center [230, 426] width 87 height 46
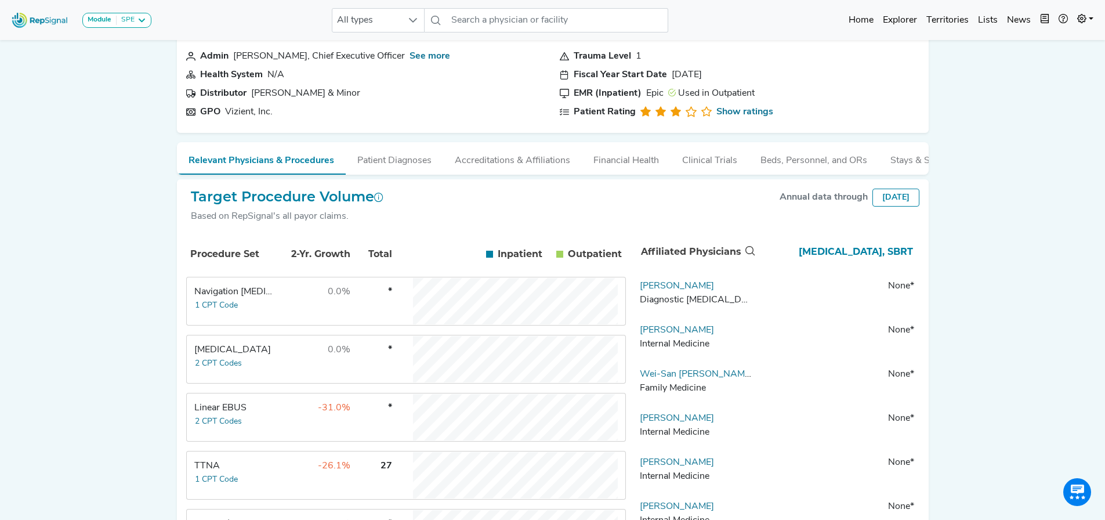
scroll to position [0, 0]
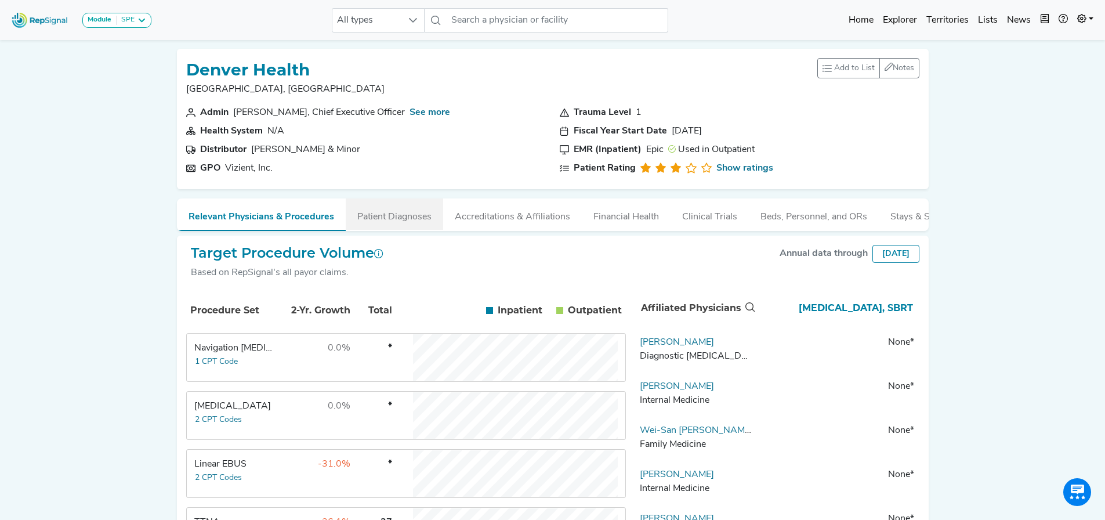
click at [406, 221] on button "Patient Diagnoses" at bounding box center [394, 213] width 97 height 31
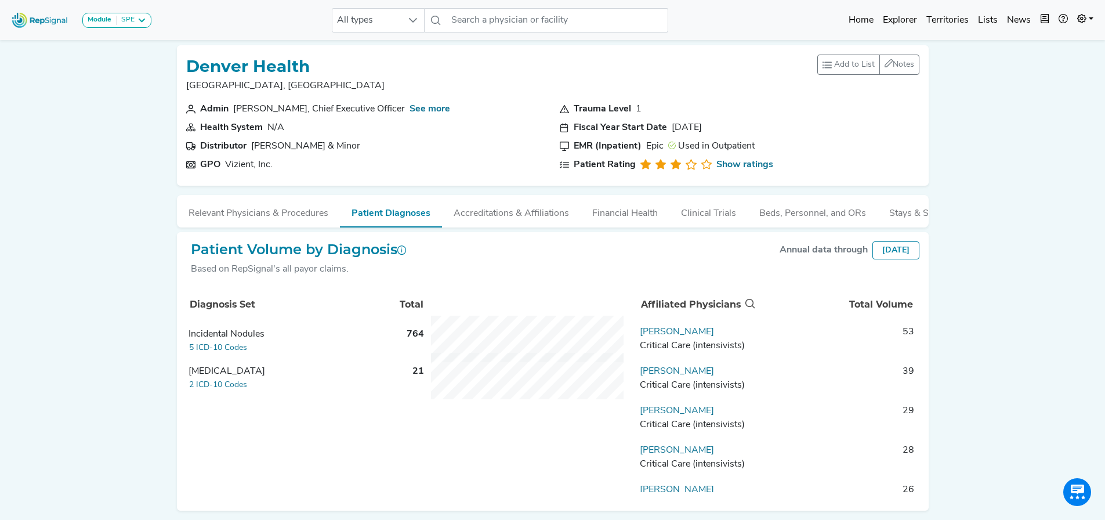
scroll to position [54, 0]
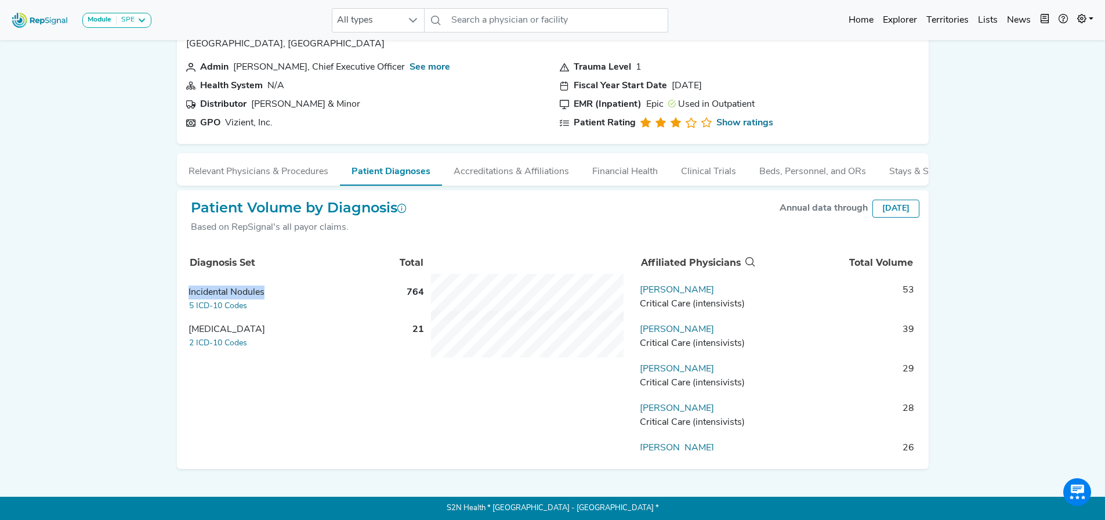
drag, startPoint x: 265, startPoint y: 292, endPoint x: 187, endPoint y: 288, distance: 77.8
click at [187, 288] on td "Incidental Nodules 5 ICD-10 Codes" at bounding box center [286, 301] width 200 height 37
copy div "Incidental Nodules"
drag, startPoint x: 255, startPoint y: 327, endPoint x: 179, endPoint y: 323, distance: 75.5
click at [179, 323] on div "Patient Volume by Diagnosis Based on RepSignal's all payor claims. Annual data …" at bounding box center [553, 329] width 752 height 279
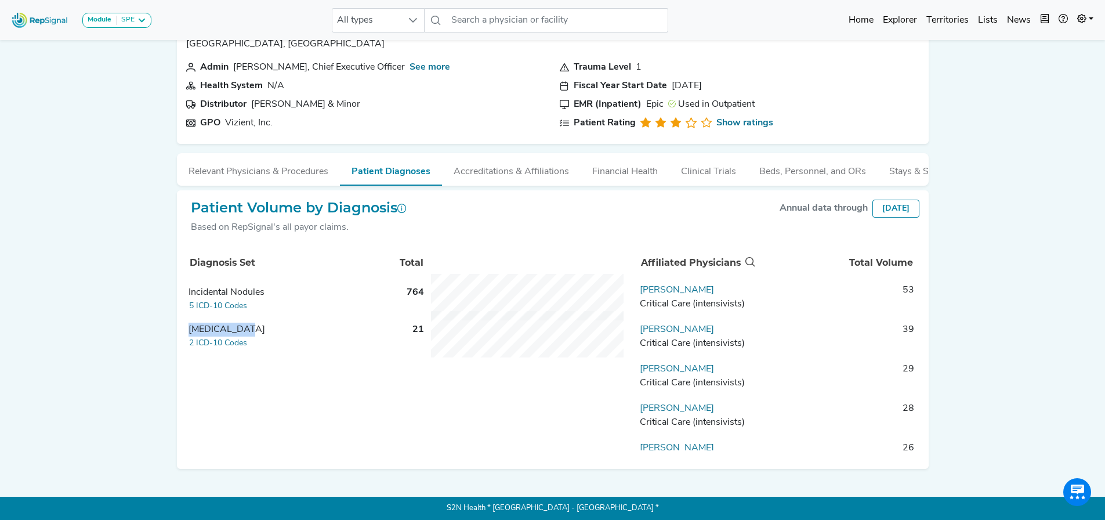
copy div "[MEDICAL_DATA]"
click at [677, 289] on link "[PERSON_NAME]" at bounding box center [677, 289] width 74 height 9
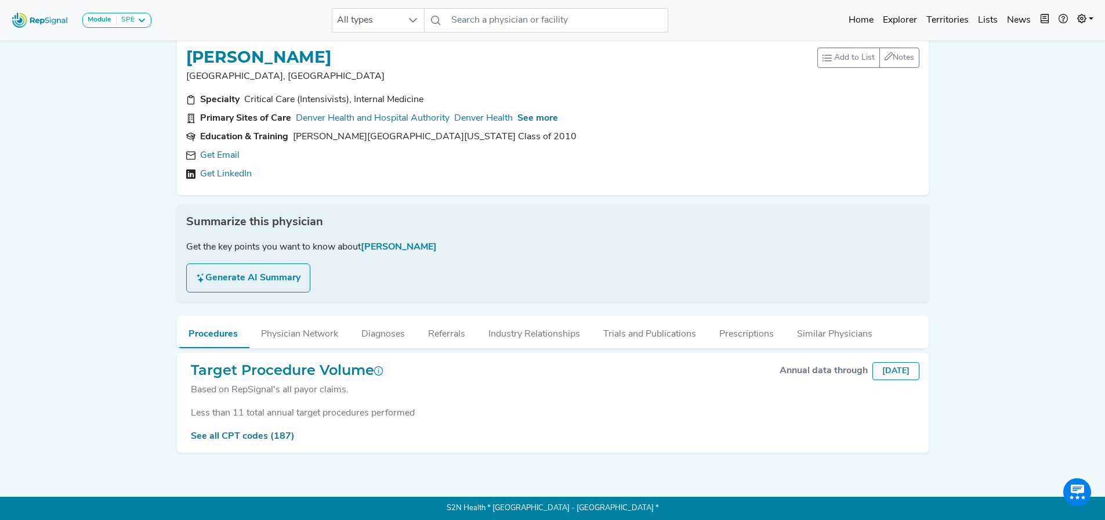
scroll to position [20, 0]
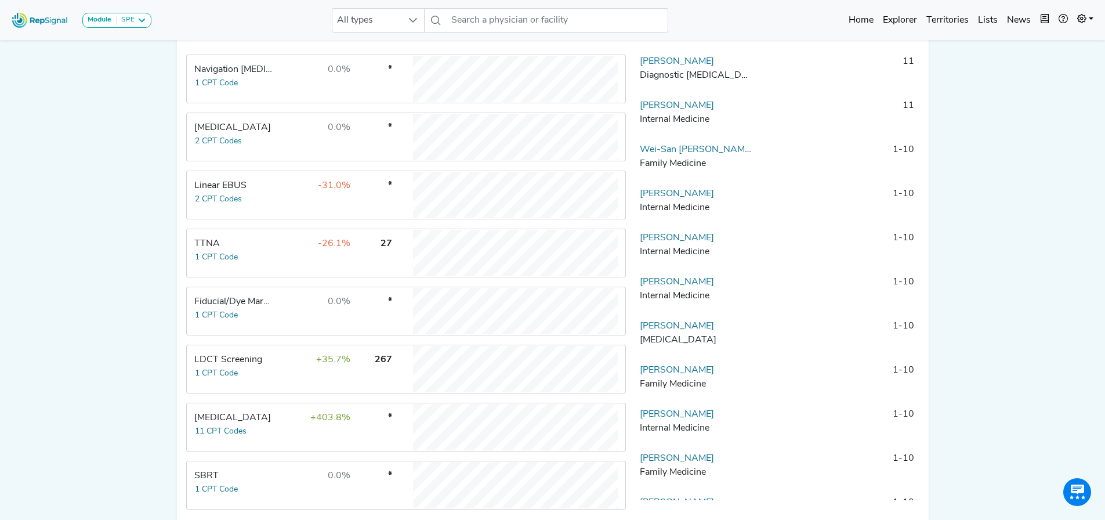
scroll to position [346, 0]
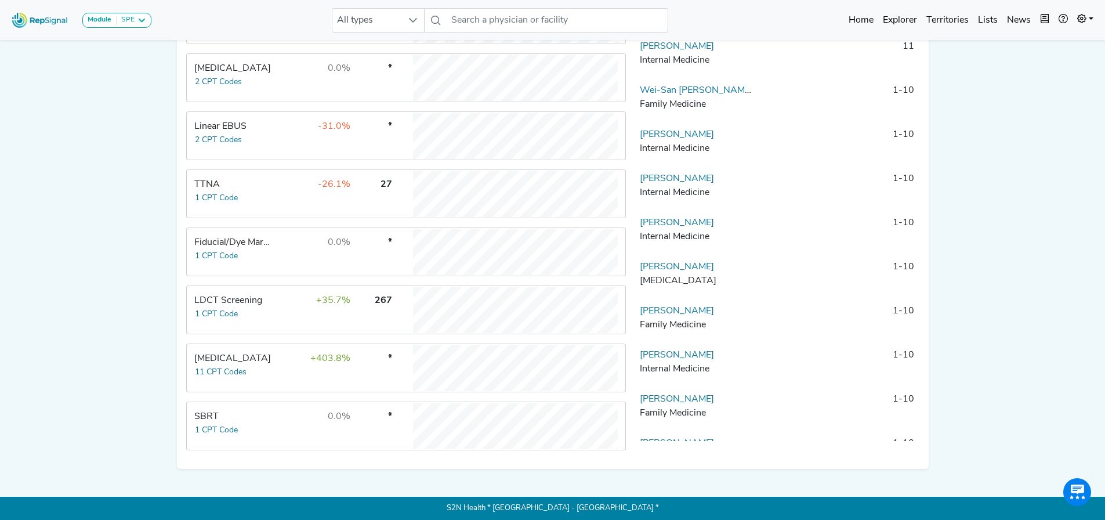
click at [207, 359] on div "[MEDICAL_DATA]" at bounding box center [233, 359] width 79 height 14
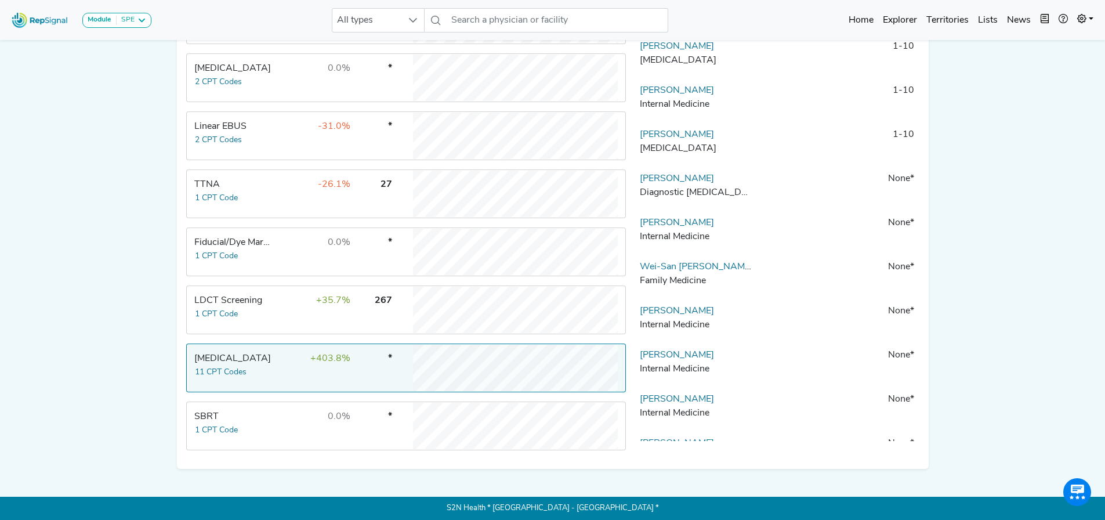
scroll to position [56, 0]
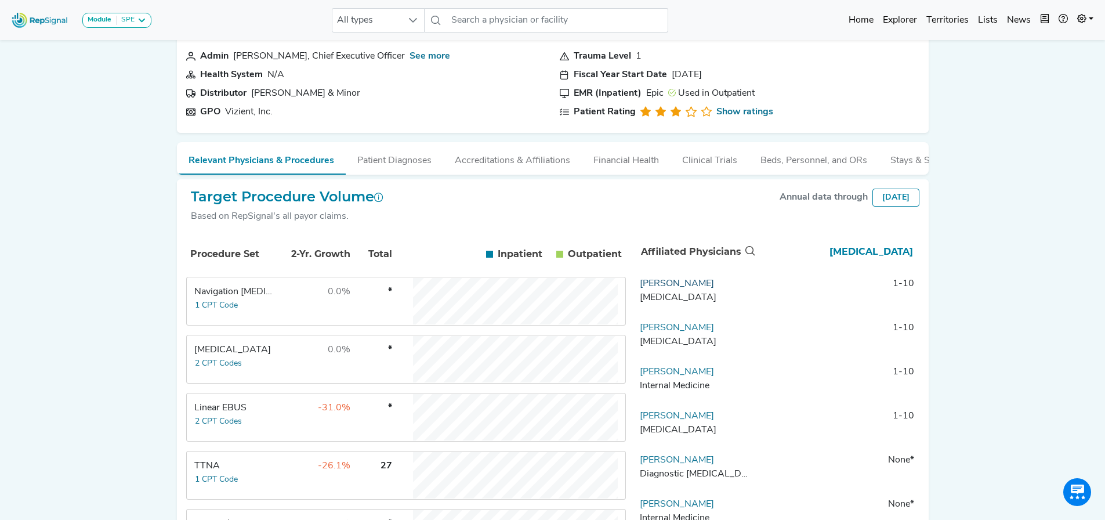
click at [681, 288] on link "[PERSON_NAME]" at bounding box center [677, 283] width 74 height 9
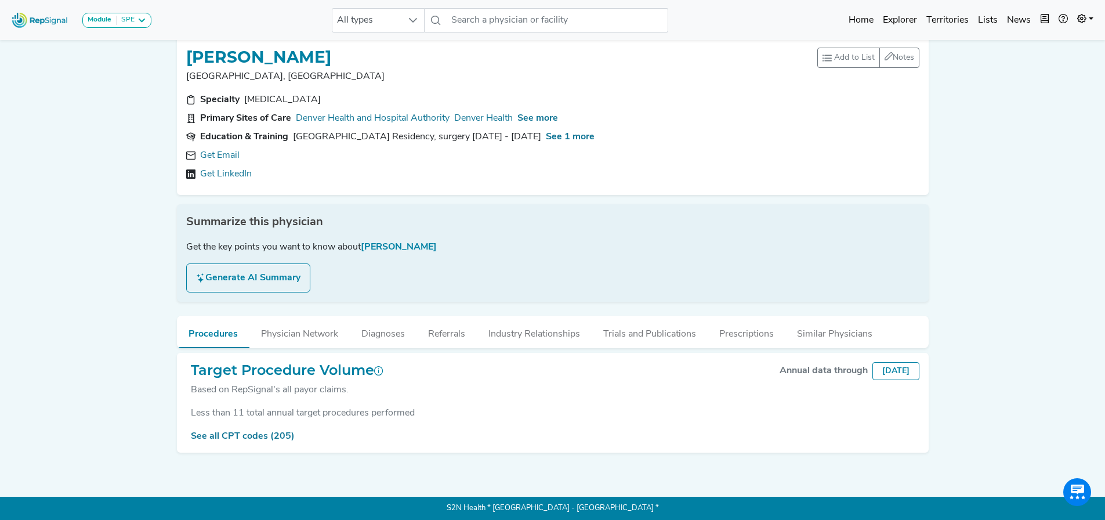
scroll to position [20, 0]
click at [258, 432] on link "See all CPT codes (205)" at bounding box center [243, 436] width 104 height 9
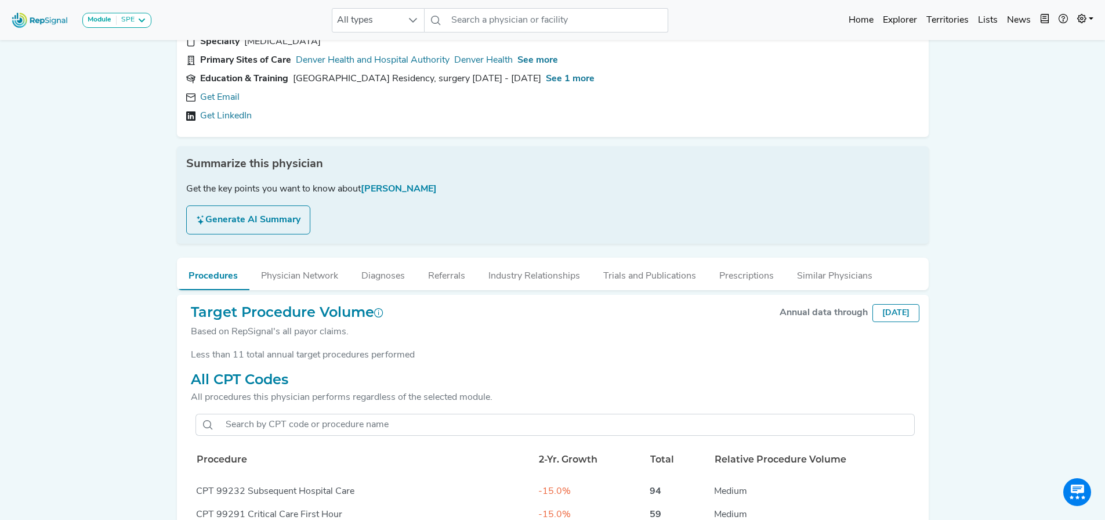
scroll to position [21, 0]
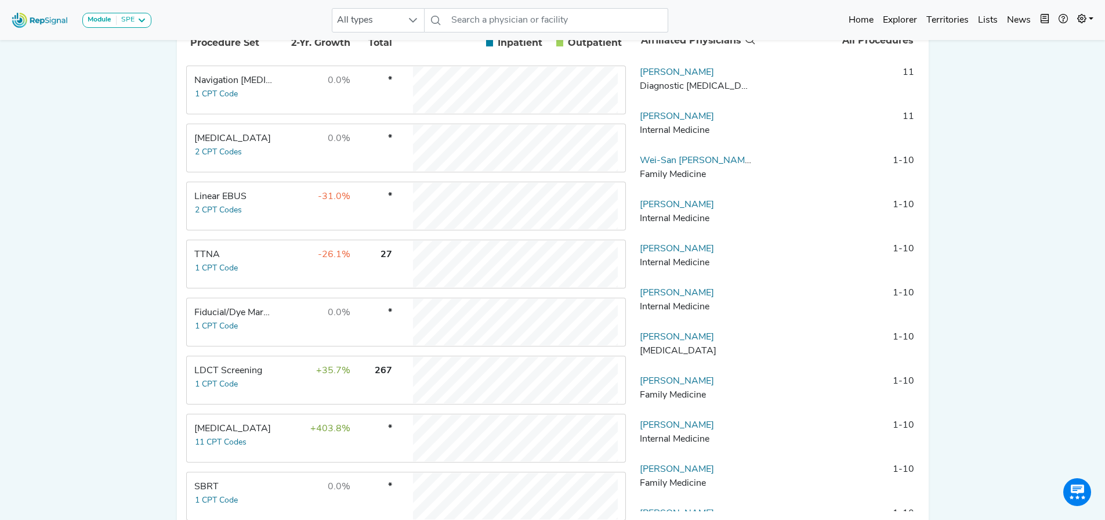
scroll to position [288, 0]
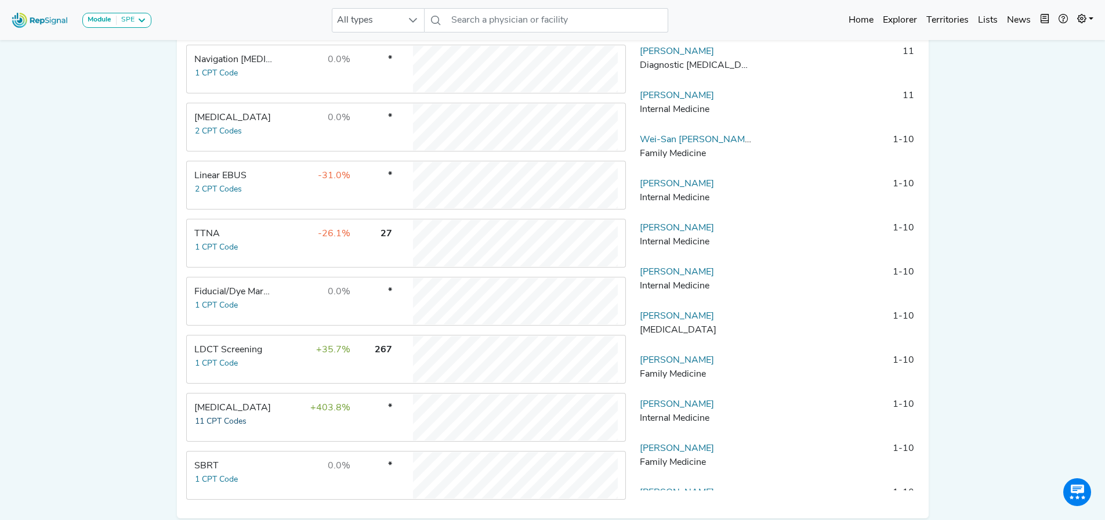
click at [224, 428] on button "11 CPT Codes" at bounding box center [220, 421] width 53 height 13
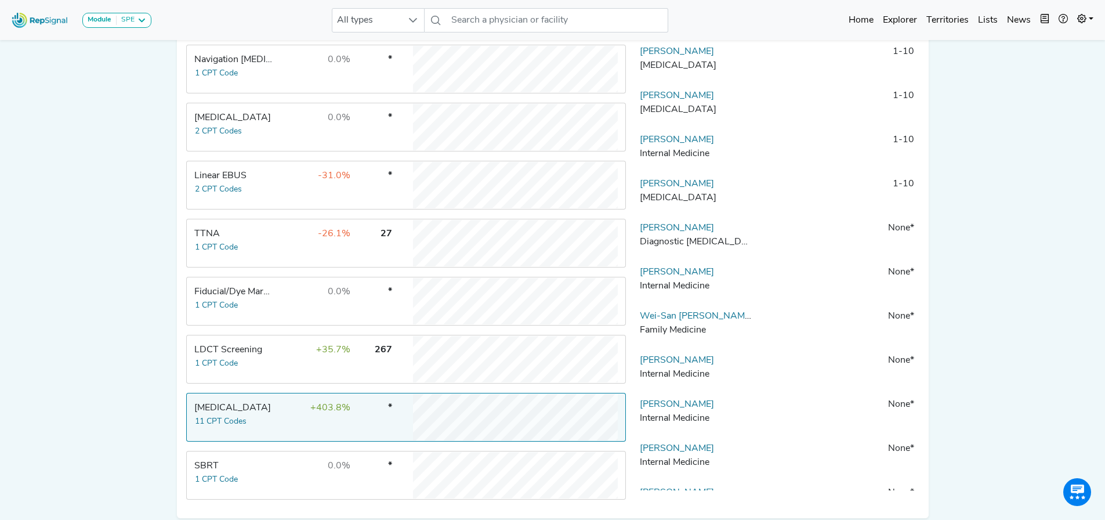
click at [128, 360] on div "Module SPE [MEDICAL_DATA] Disposable Bronchoscope SBRT SPE TTNA [MEDICAL_DATA] …" at bounding box center [552, 141] width 1105 height 858
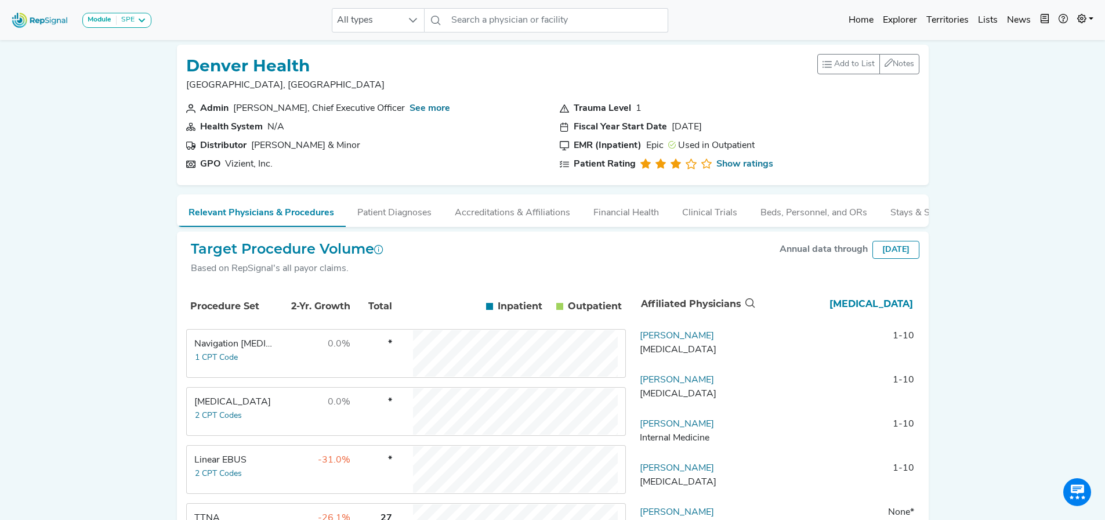
scroll to position [0, 0]
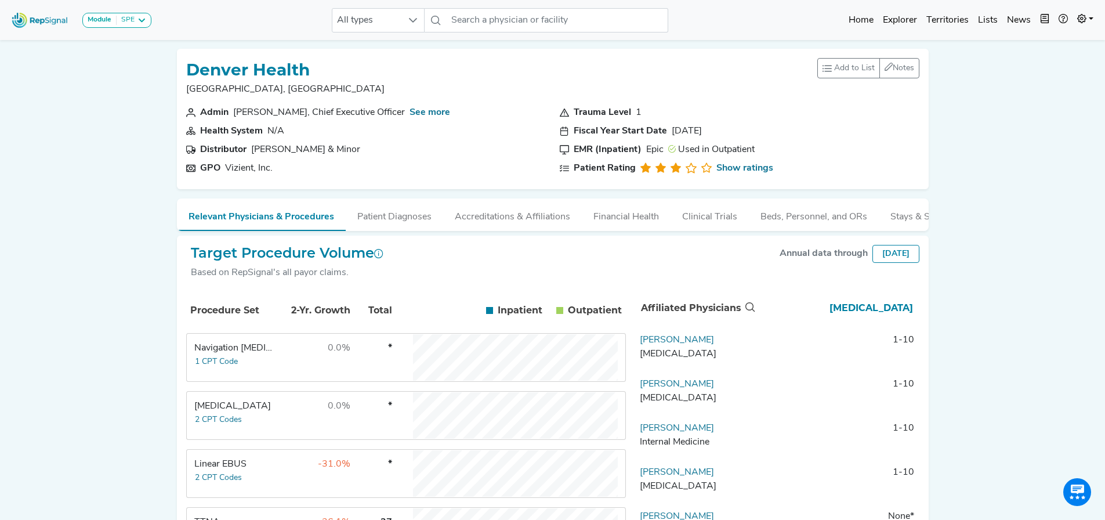
click at [247, 379] on td "Navigation [MEDICAL_DATA] 1 CPT Code" at bounding box center [230, 357] width 87 height 46
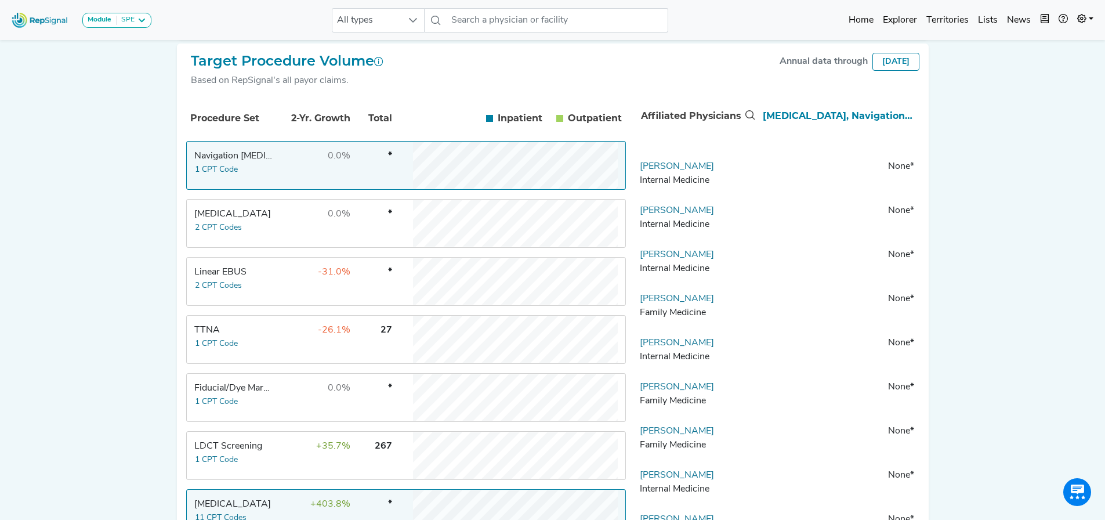
scroll to position [232, 0]
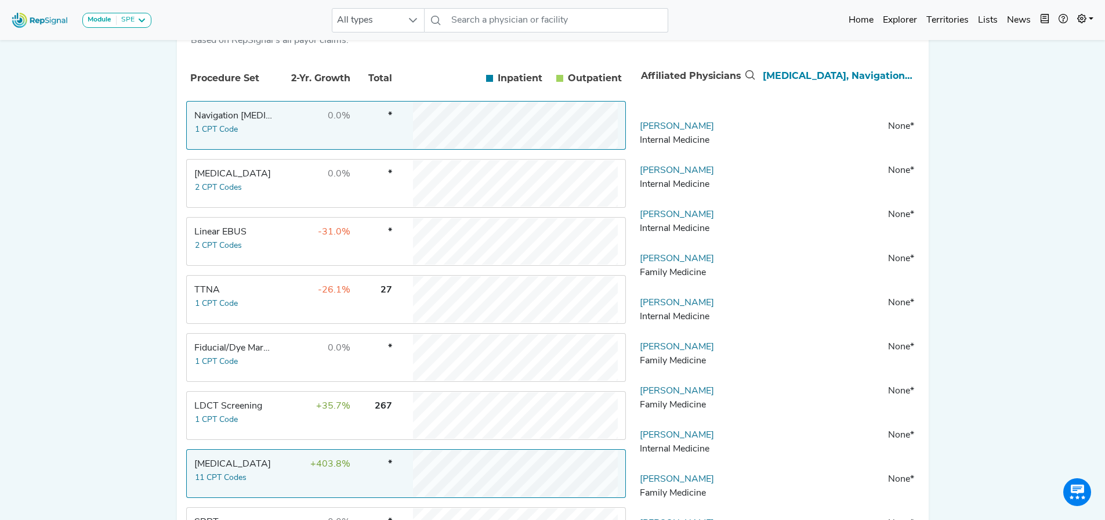
click at [249, 239] on div "Linear EBUS" at bounding box center [233, 232] width 79 height 14
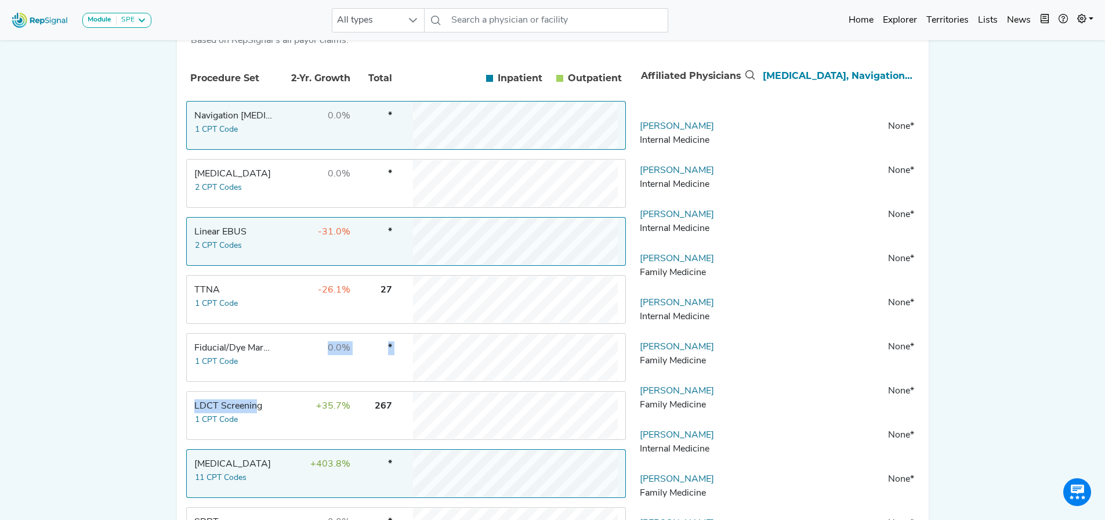
drag, startPoint x: 258, startPoint y: 389, endPoint x: 246, endPoint y: 415, distance: 29.3
click at [254, 410] on tbody "Navigation [MEDICAL_DATA] 1 CPT Code 0.0% * [MEDICAL_DATA] 2 CPT Codes 0.0% * L…" at bounding box center [406, 328] width 440 height 455
click at [248, 468] on div "[MEDICAL_DATA]" at bounding box center [233, 464] width 79 height 14
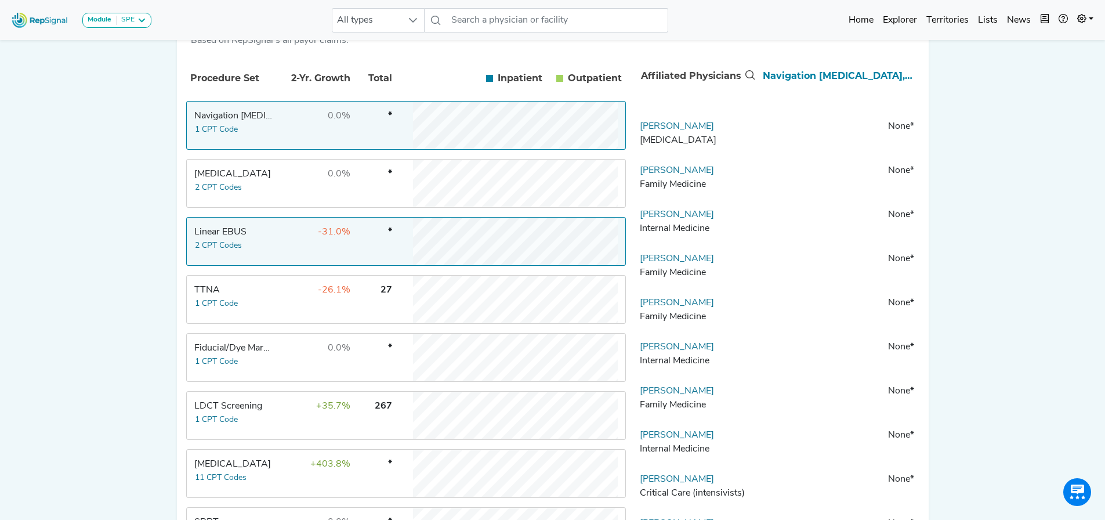
click at [279, 125] on td "0.0%" at bounding box center [313, 125] width 75 height 46
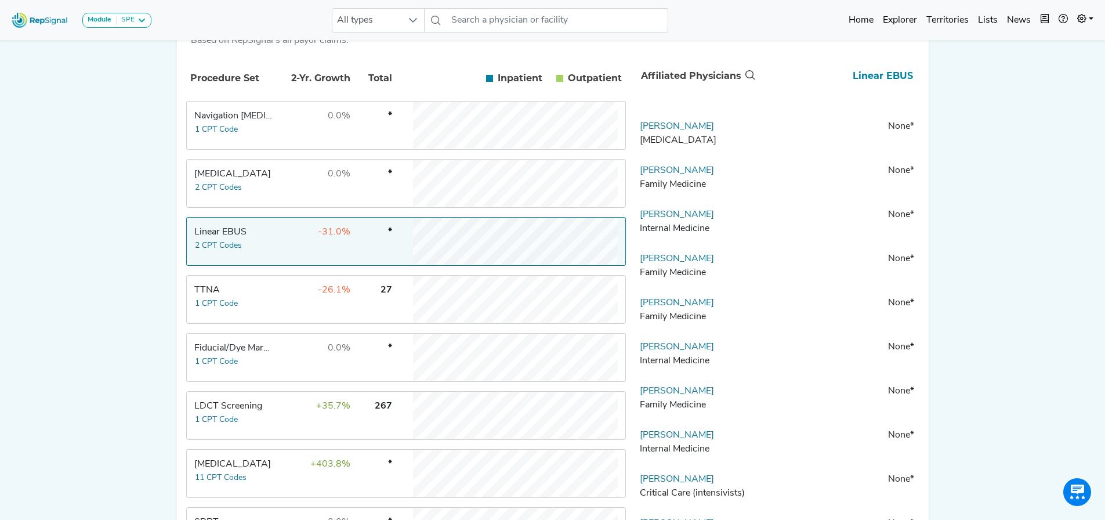
click at [272, 256] on td "Linear EBUS 2 CPT Codes" at bounding box center [230, 241] width 87 height 46
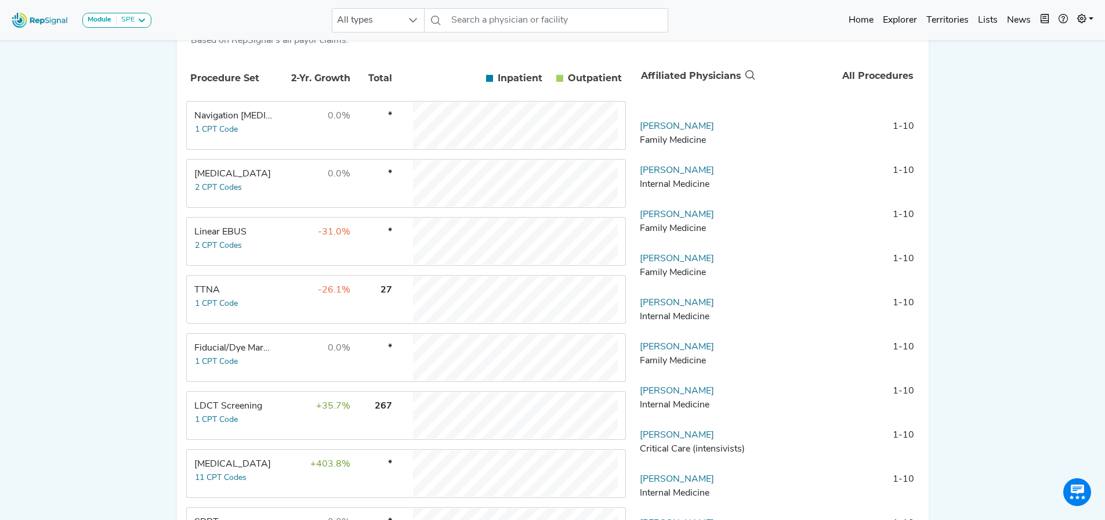
click at [285, 487] on td "+403.8%" at bounding box center [313, 473] width 75 height 46
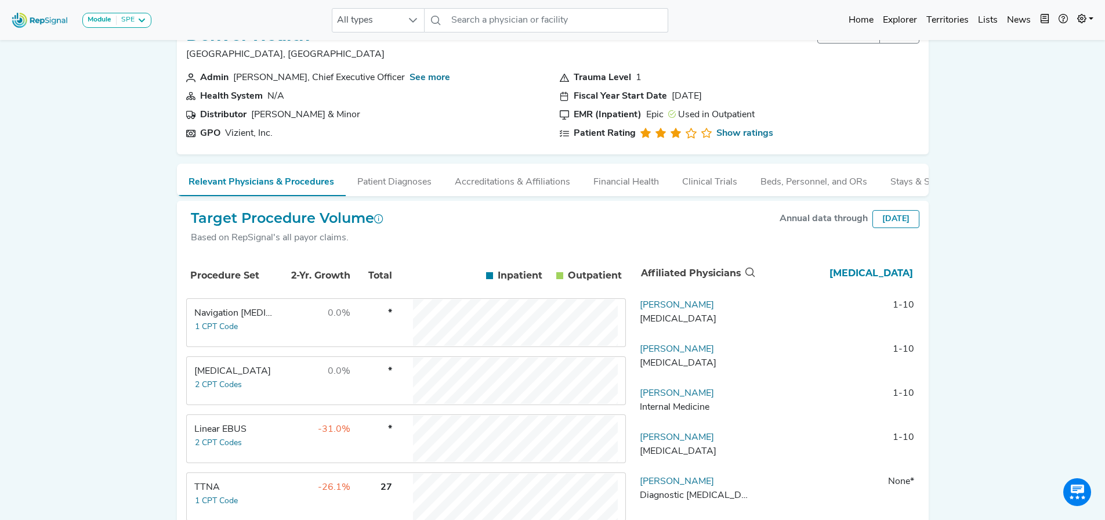
scroll to position [0, 0]
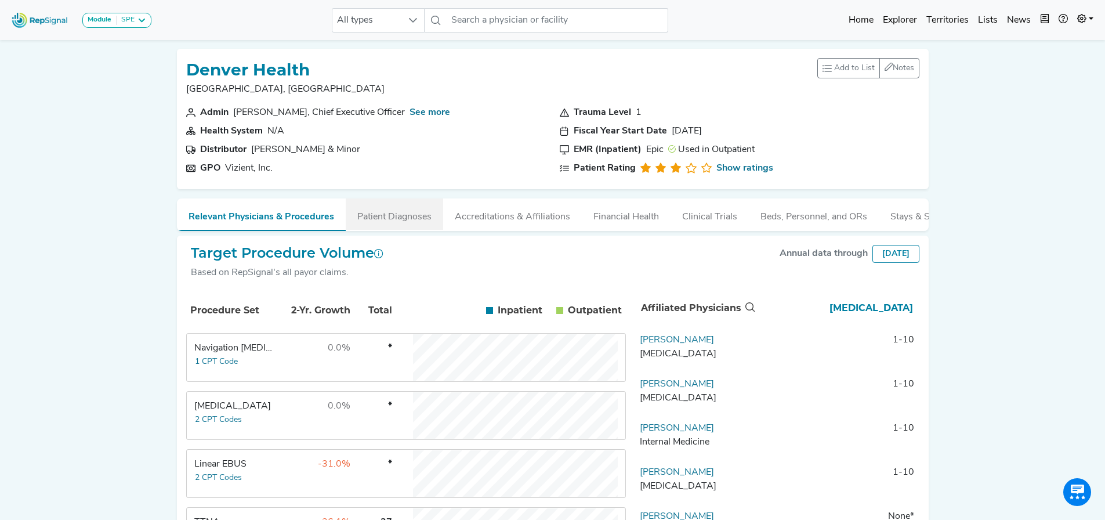
click at [390, 216] on button "Patient Diagnoses" at bounding box center [394, 213] width 97 height 31
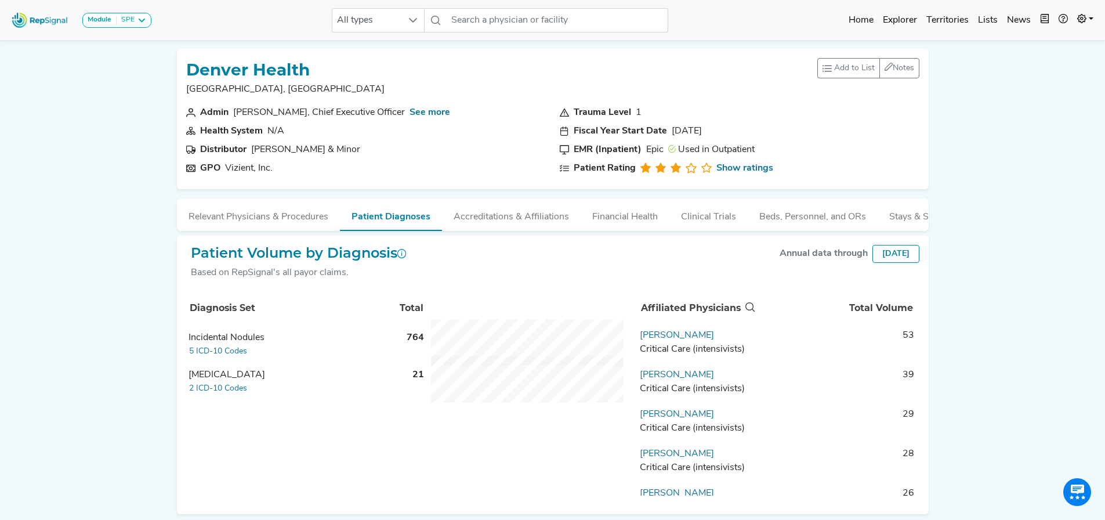
click at [221, 381] on div "[MEDICAL_DATA]" at bounding box center [286, 375] width 195 height 14
click at [225, 395] on button "2 ICD-10 Codes" at bounding box center [218, 388] width 59 height 13
click at [228, 382] on div "[MEDICAL_DATA]" at bounding box center [286, 375] width 195 height 14
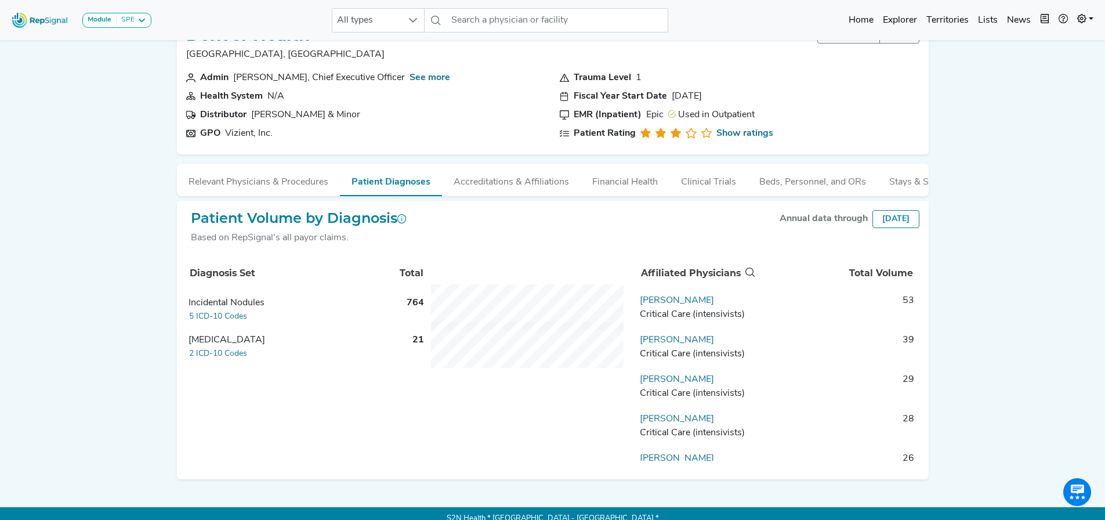
scroll to position [54, 0]
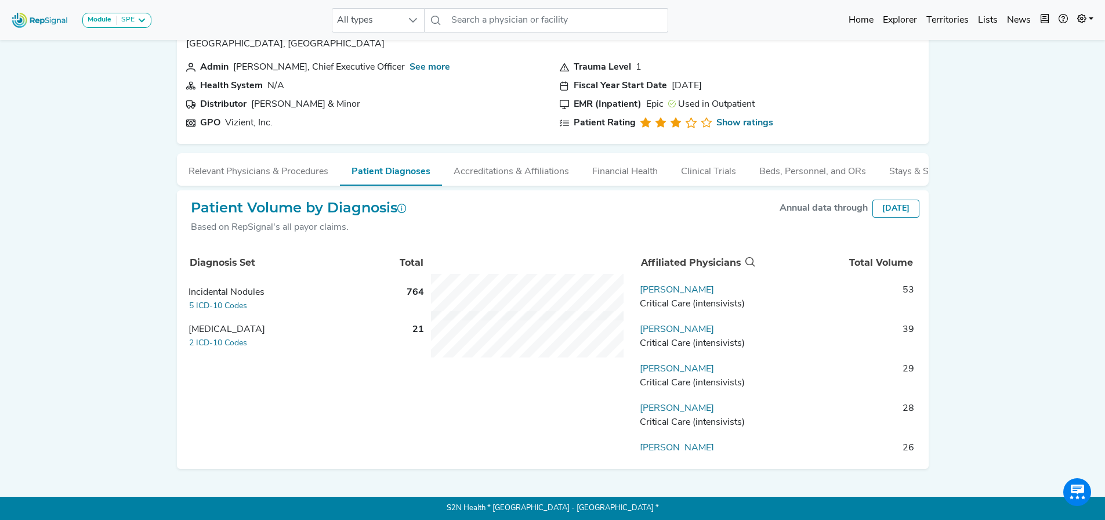
click at [222, 328] on div "[MEDICAL_DATA]" at bounding box center [286, 330] width 195 height 14
click at [222, 341] on button "2 ICD-10 Codes" at bounding box center [218, 343] width 59 height 13
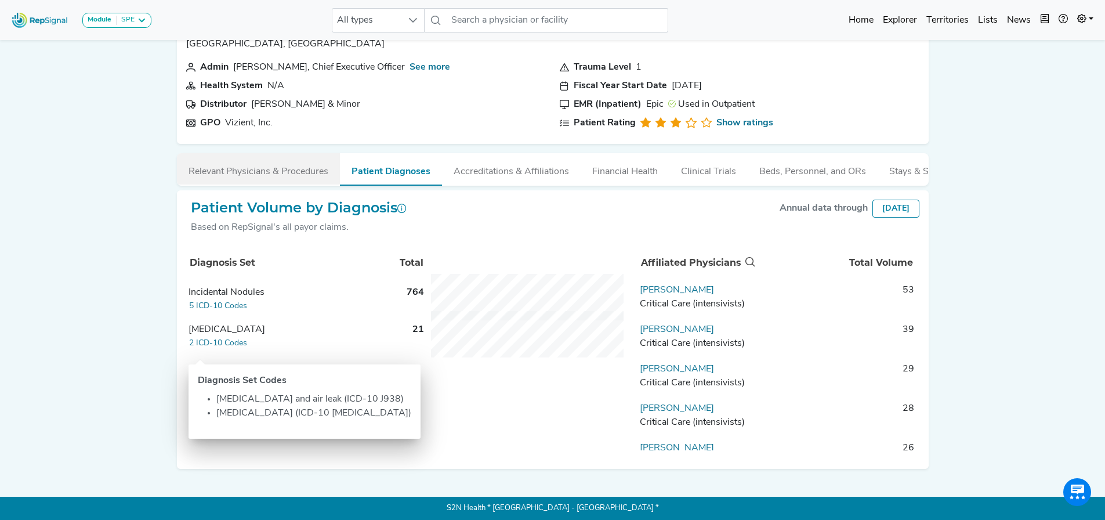
click at [277, 155] on button "Relevant Physicians & Procedures" at bounding box center [258, 168] width 163 height 31
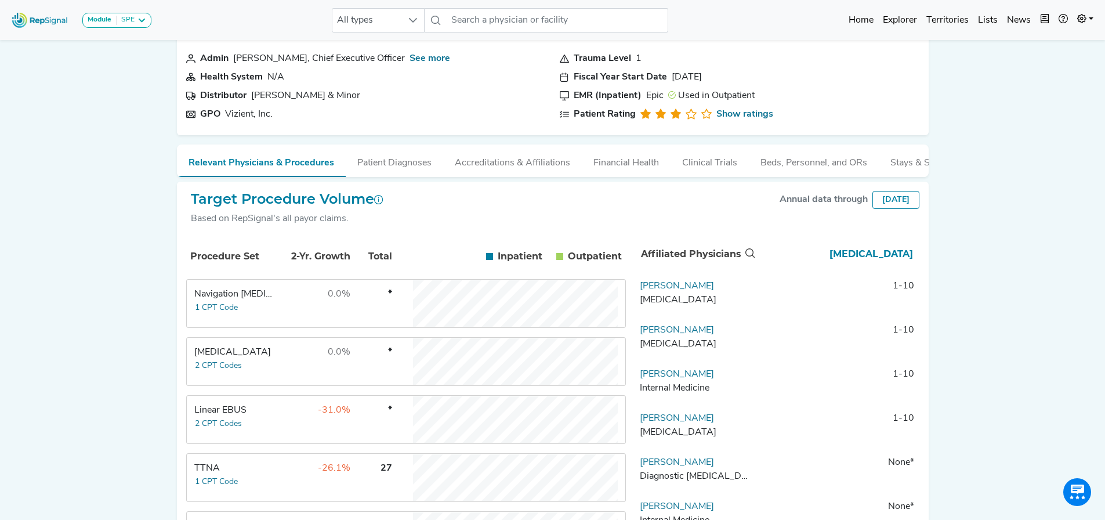
drag, startPoint x: 374, startPoint y: 207, endPoint x: 243, endPoint y: 201, distance: 130.7
click at [243, 201] on h2 "Target Procedure Volume" at bounding box center [287, 199] width 193 height 17
copy h2 "Procedure Volume"
